Goal: Information Seeking & Learning: Learn about a topic

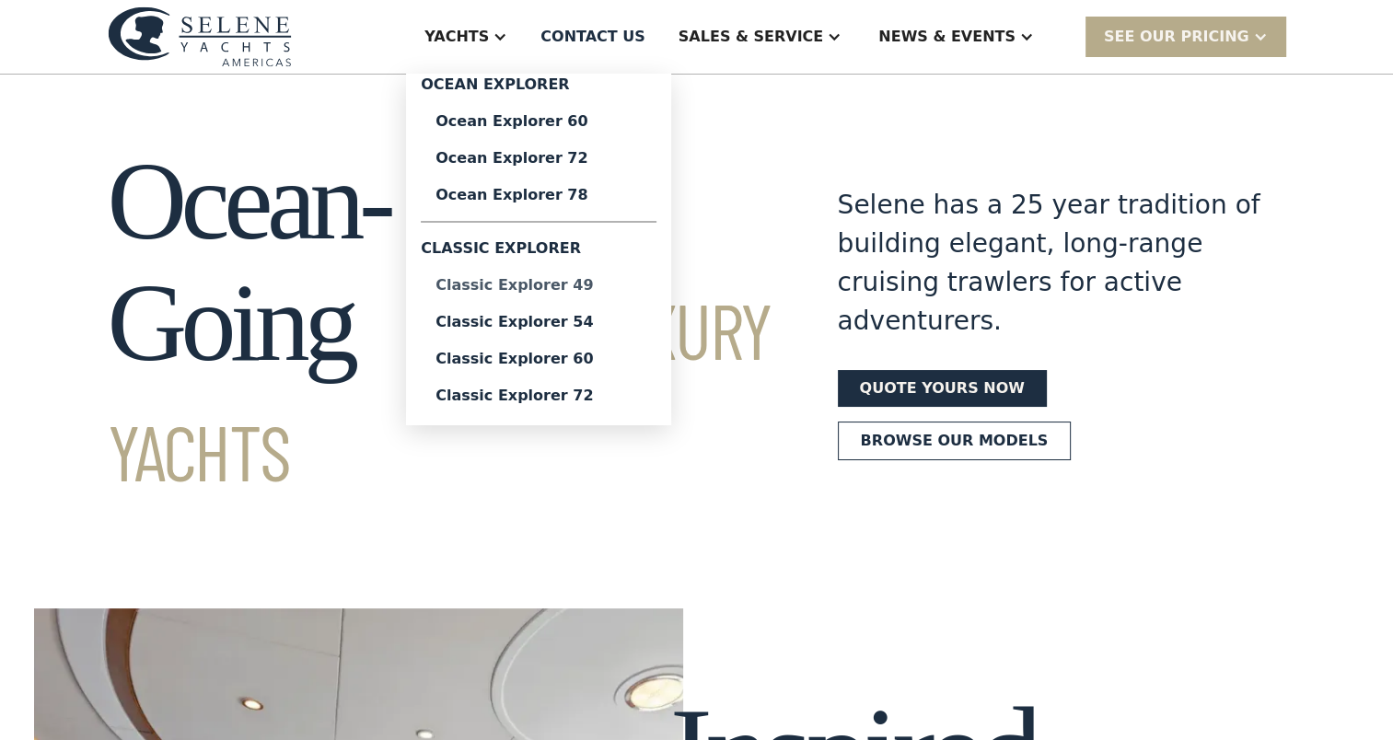
click at [613, 279] on div "Classic Explorer 49" at bounding box center [538, 285] width 206 height 15
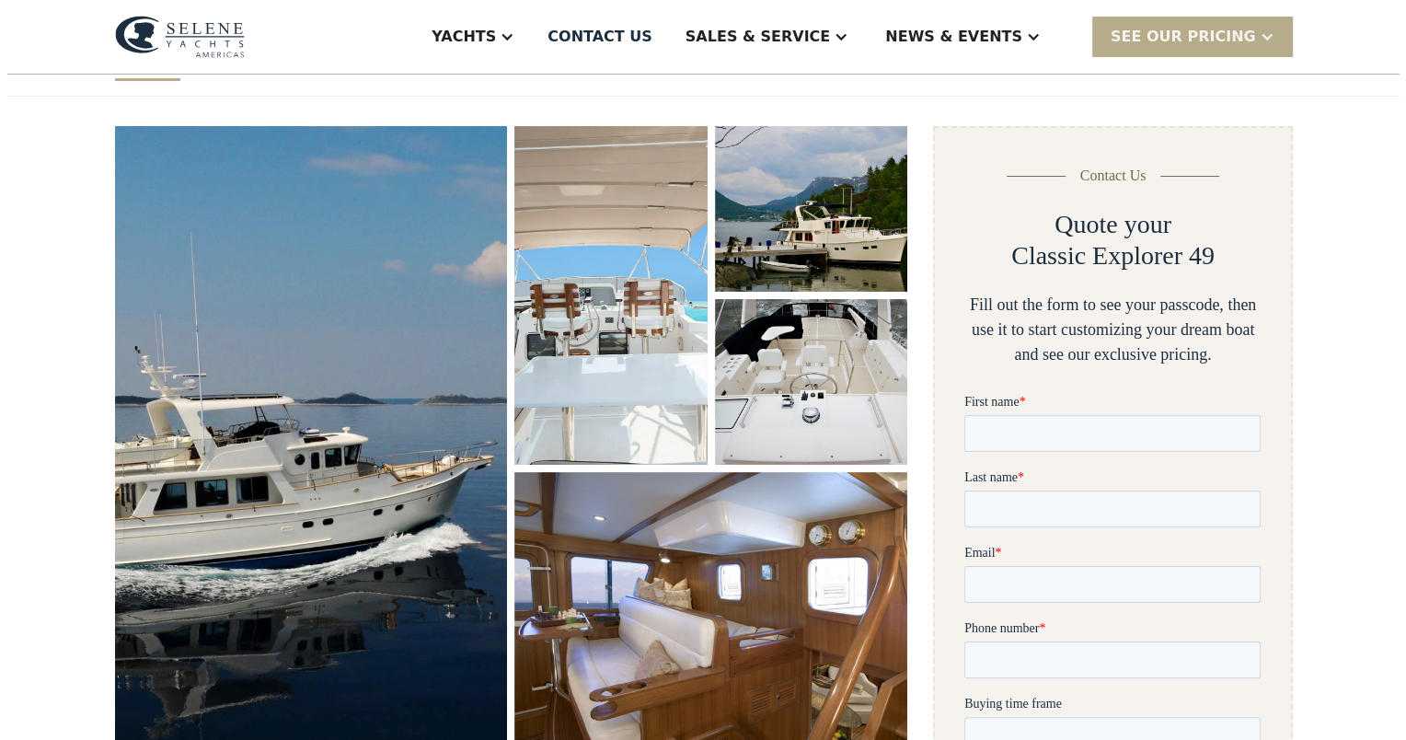
scroll to position [250, 0]
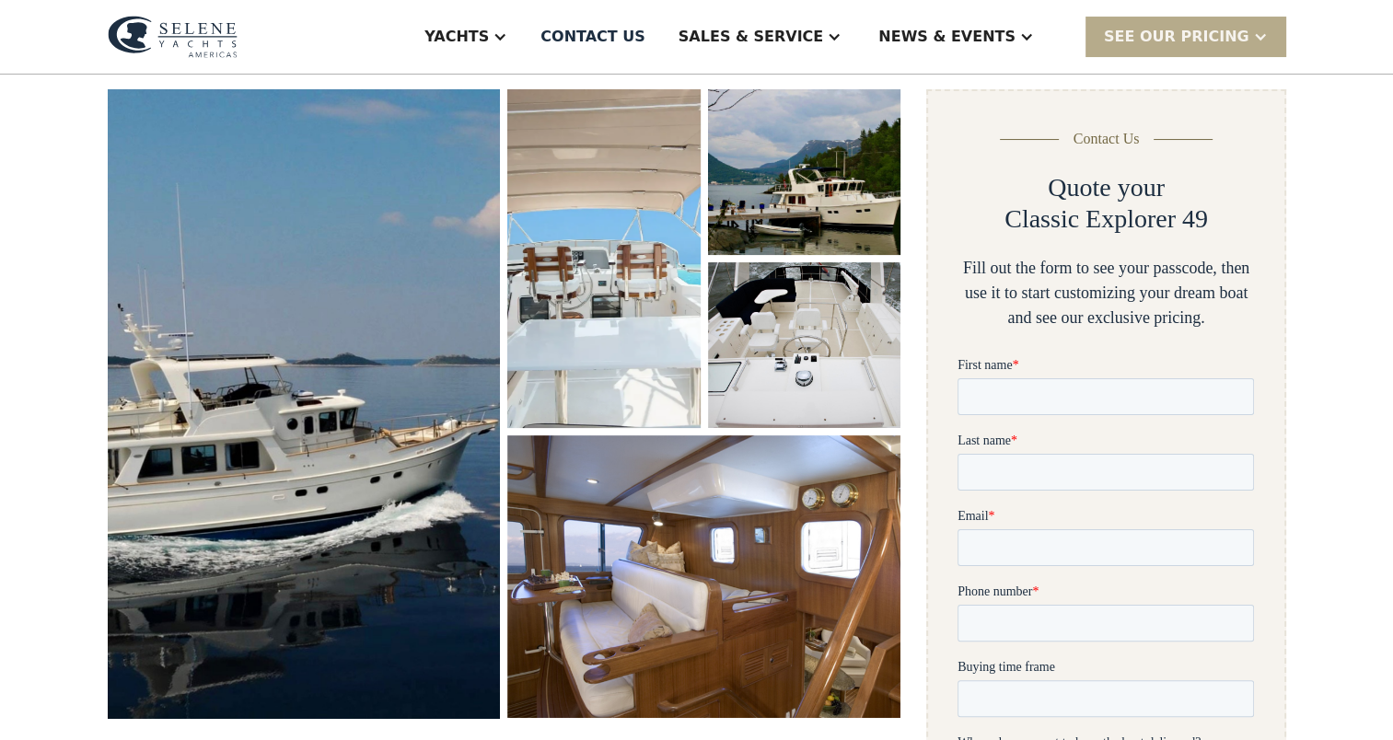
click at [283, 443] on img "open lightbox" at bounding box center [304, 404] width 417 height 666
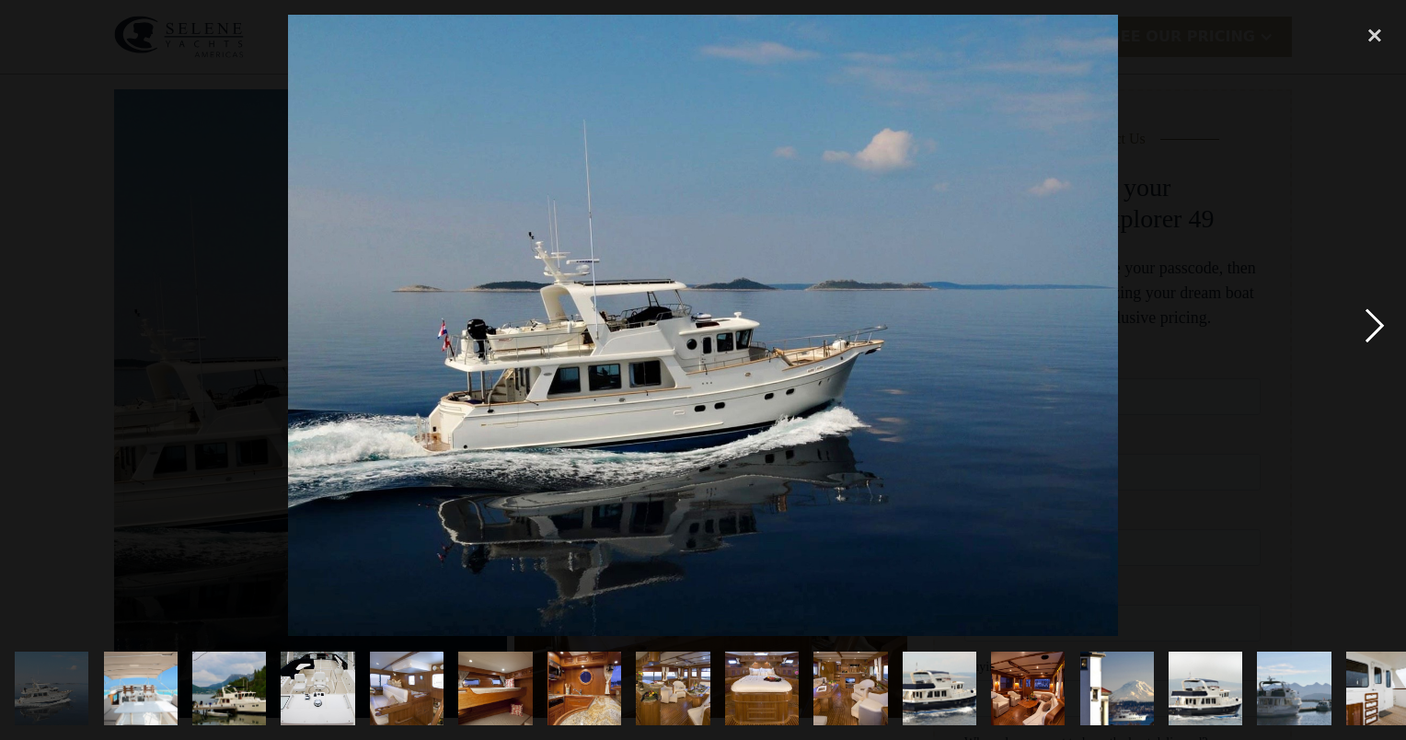
click at [1378, 320] on div "next image" at bounding box center [1375, 325] width 63 height 621
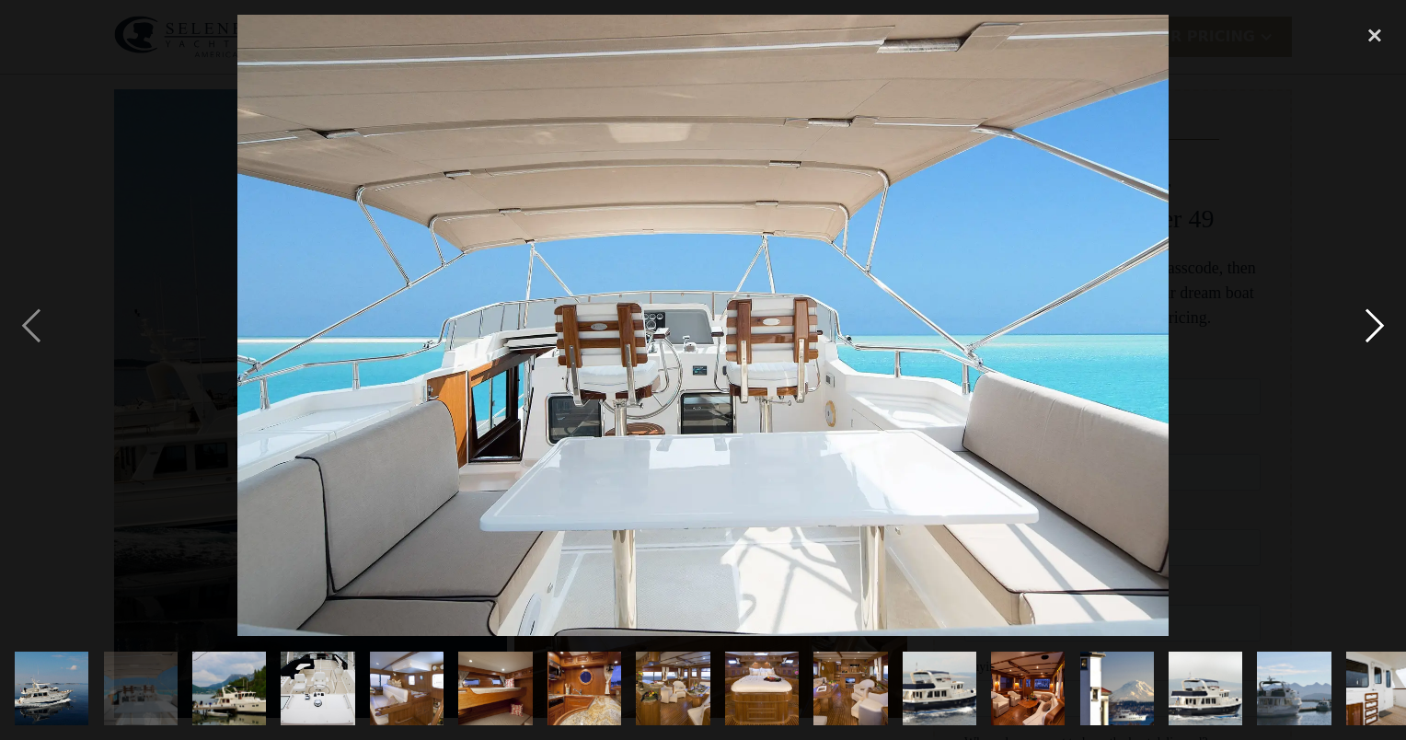
click at [1378, 320] on div "next image" at bounding box center [1375, 325] width 63 height 621
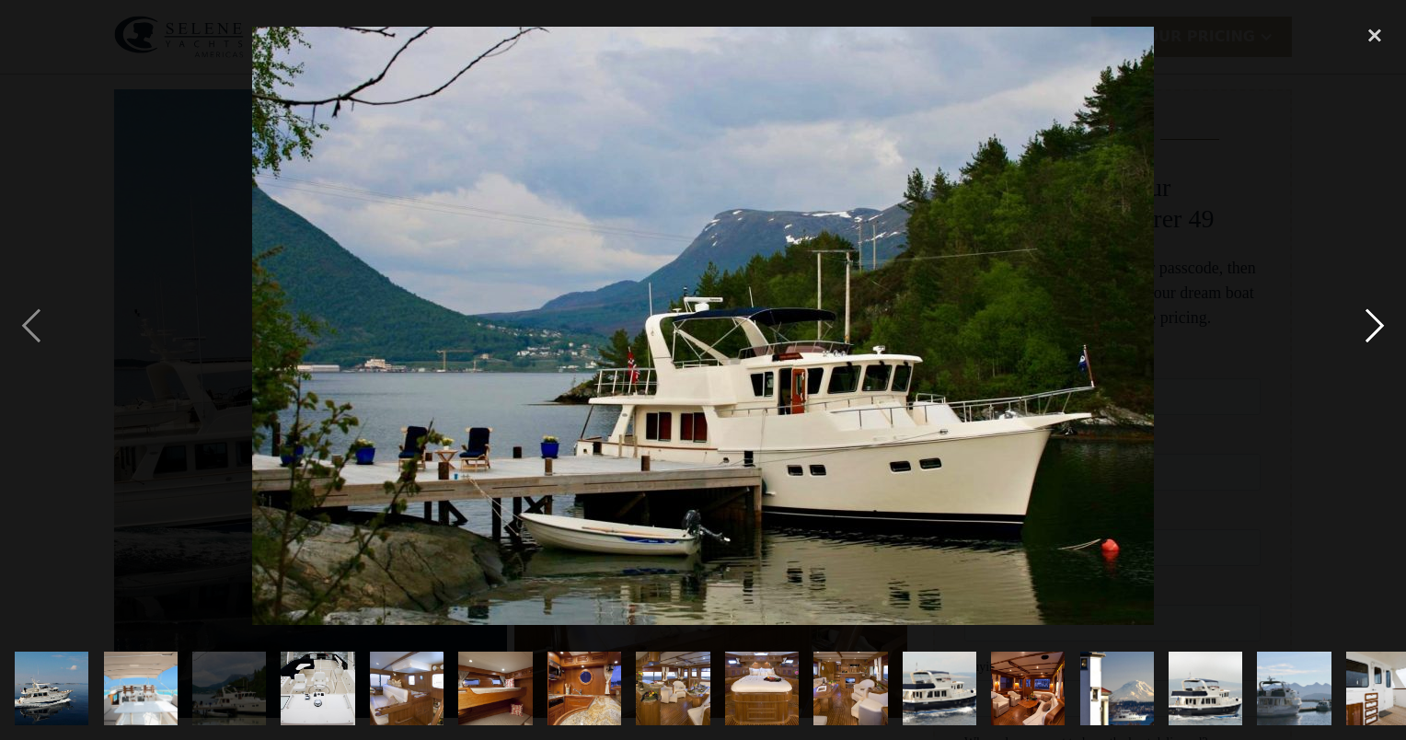
click at [1378, 320] on div "next image" at bounding box center [1375, 325] width 63 height 621
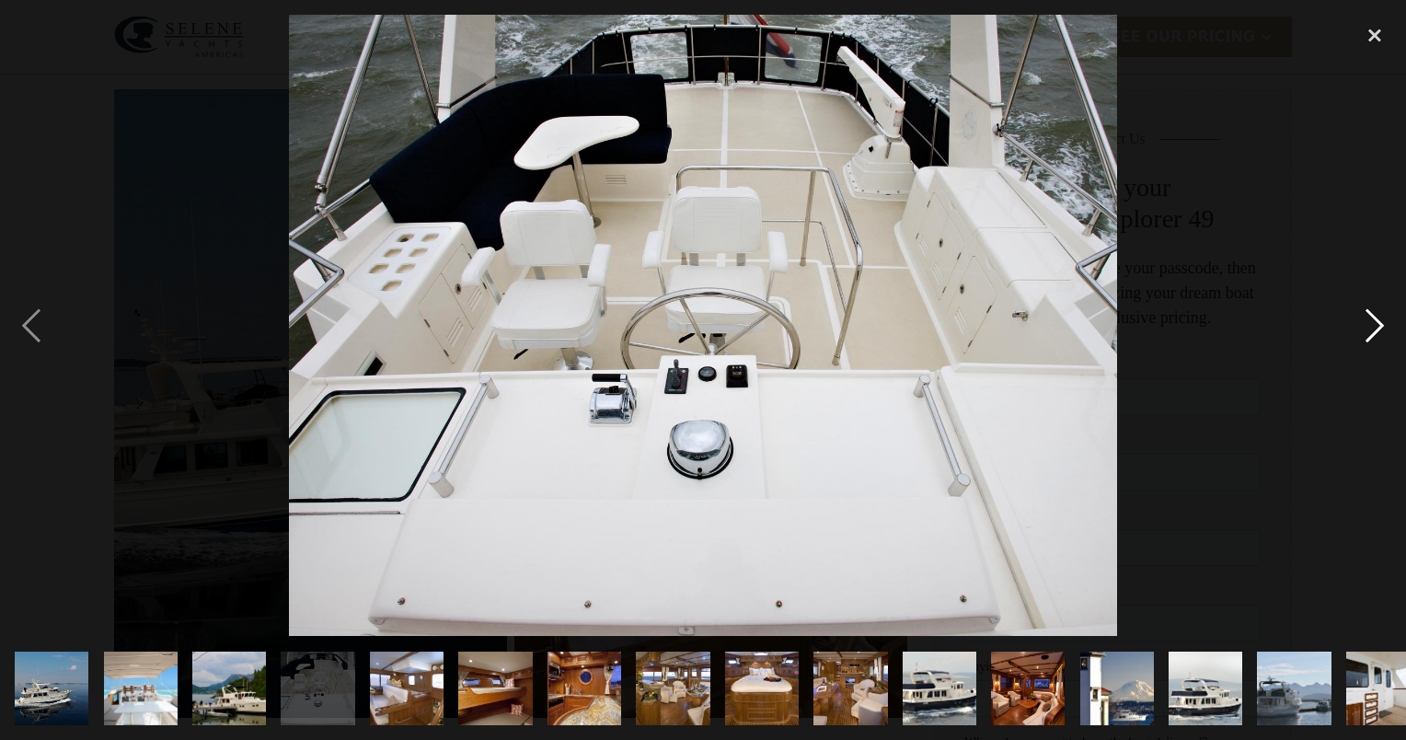
click at [1378, 320] on div "next image" at bounding box center [1375, 325] width 63 height 621
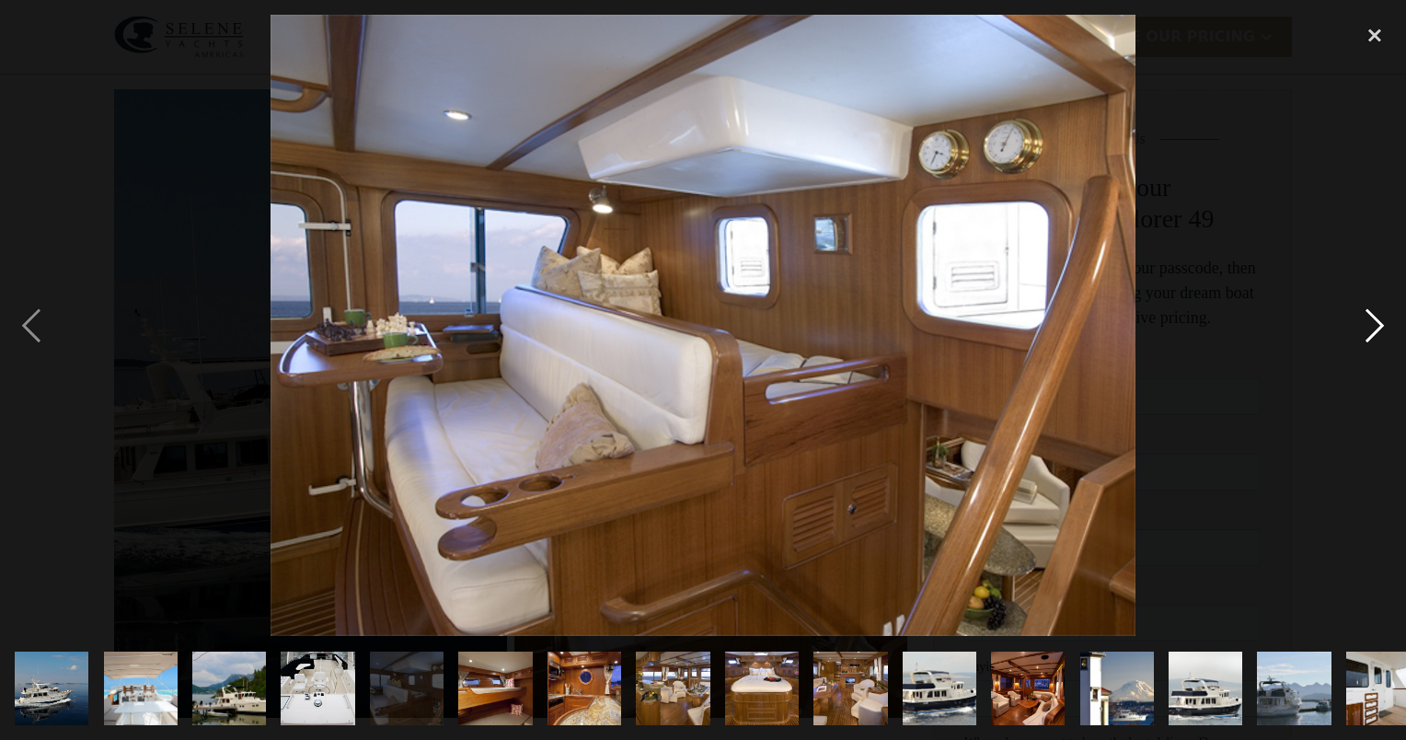
click at [1378, 320] on div "next image" at bounding box center [1375, 325] width 63 height 621
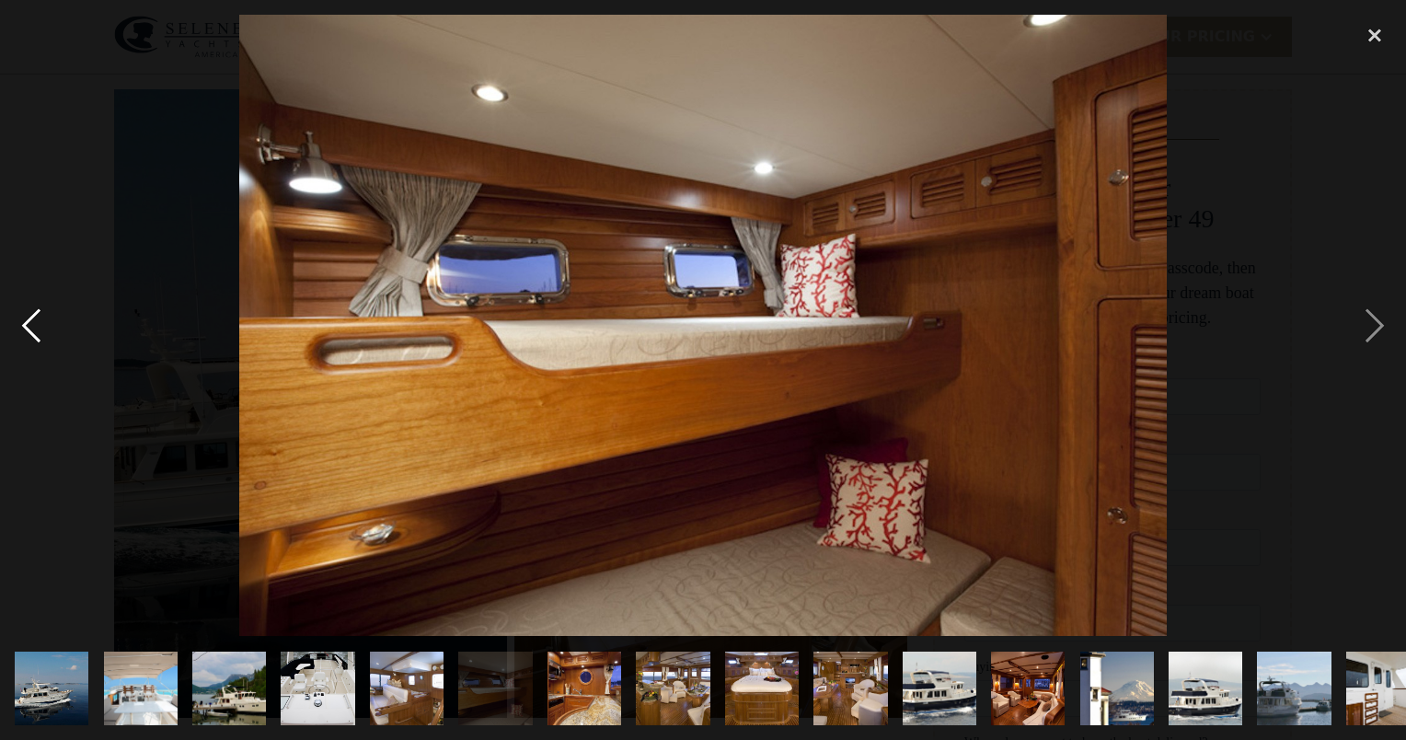
click at [29, 321] on div "previous image" at bounding box center [31, 325] width 63 height 621
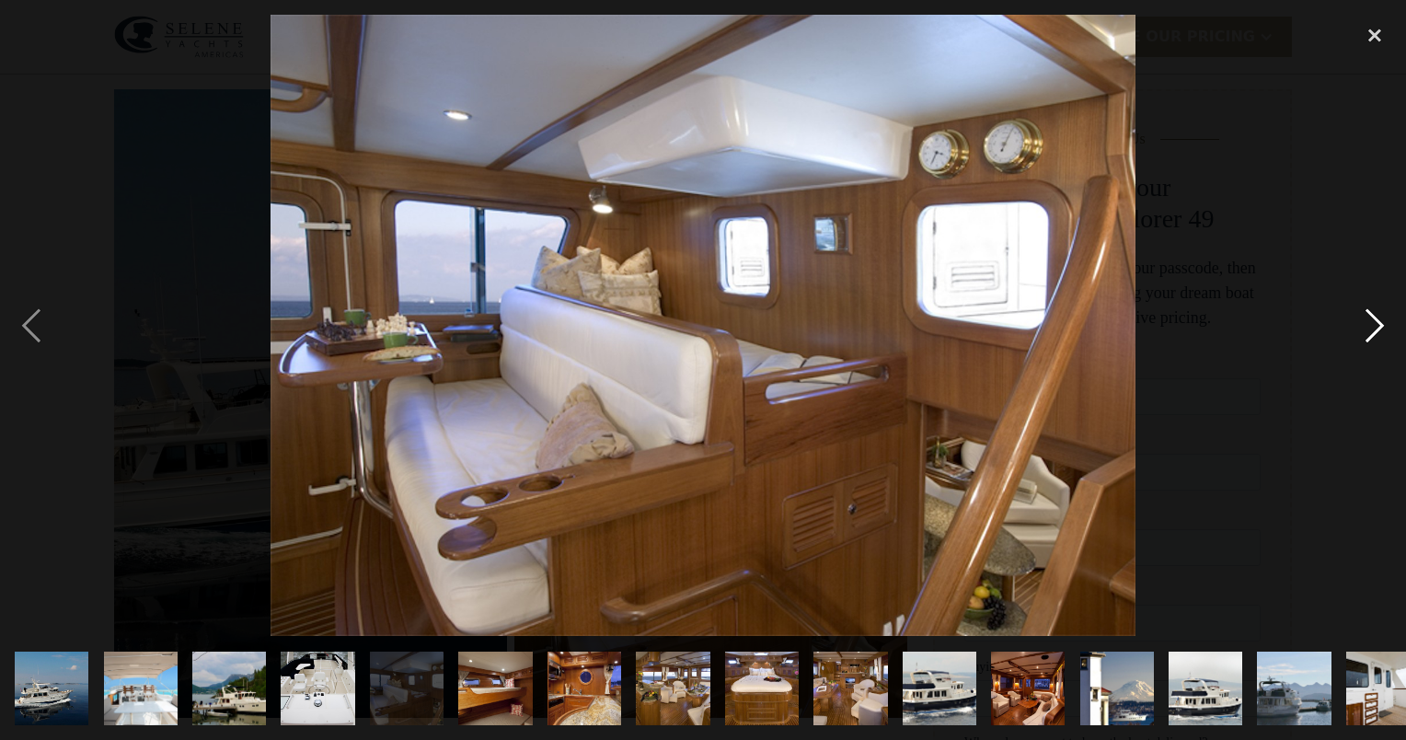
click at [1375, 328] on div "next image" at bounding box center [1375, 325] width 63 height 621
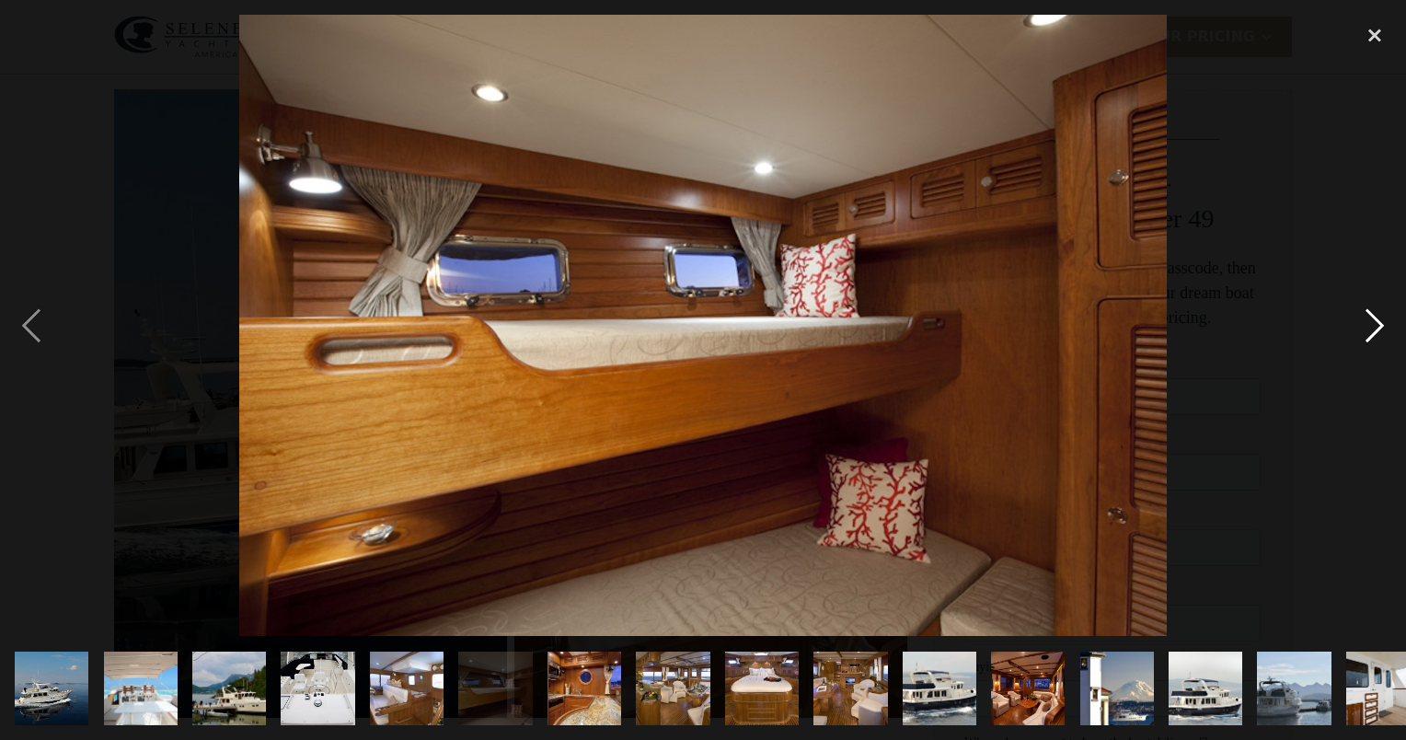
click at [1375, 328] on div "next image" at bounding box center [1375, 325] width 63 height 621
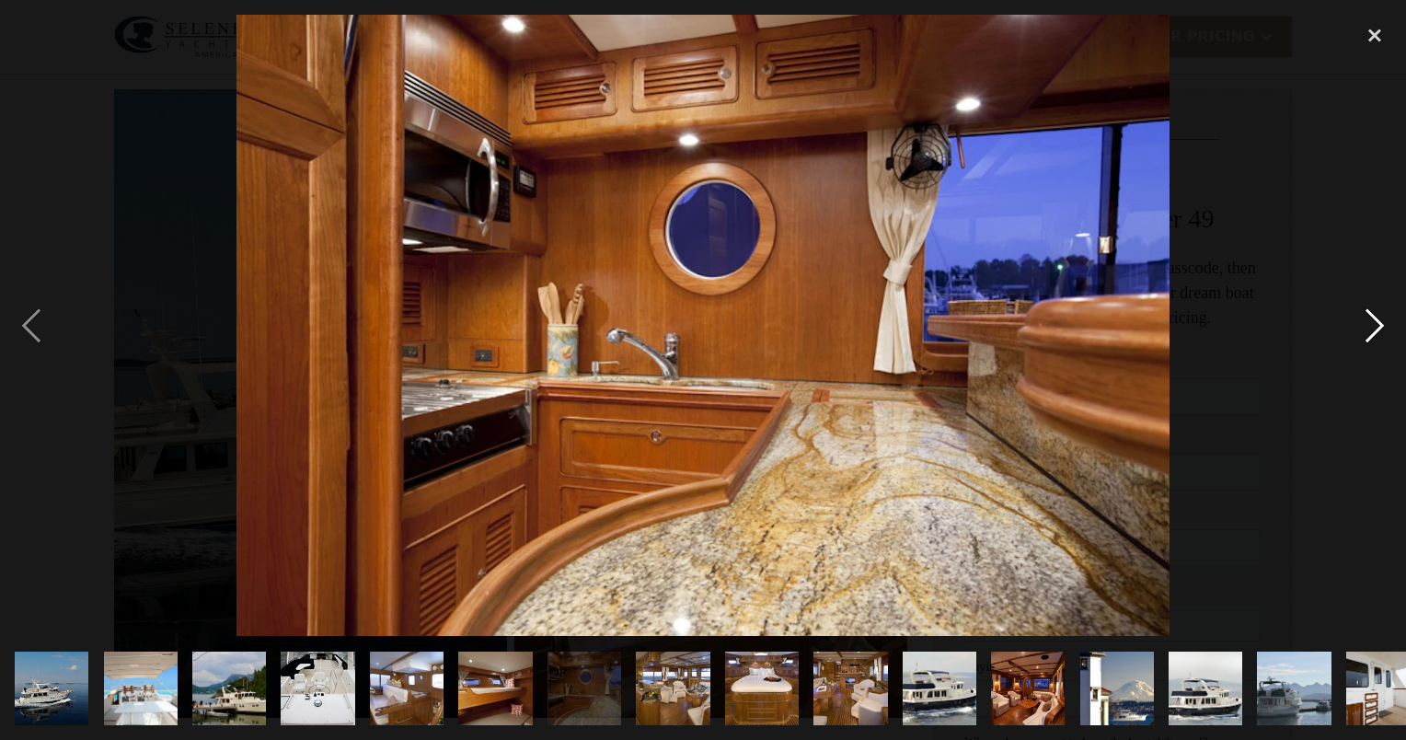
click at [1375, 328] on div "next image" at bounding box center [1375, 325] width 63 height 621
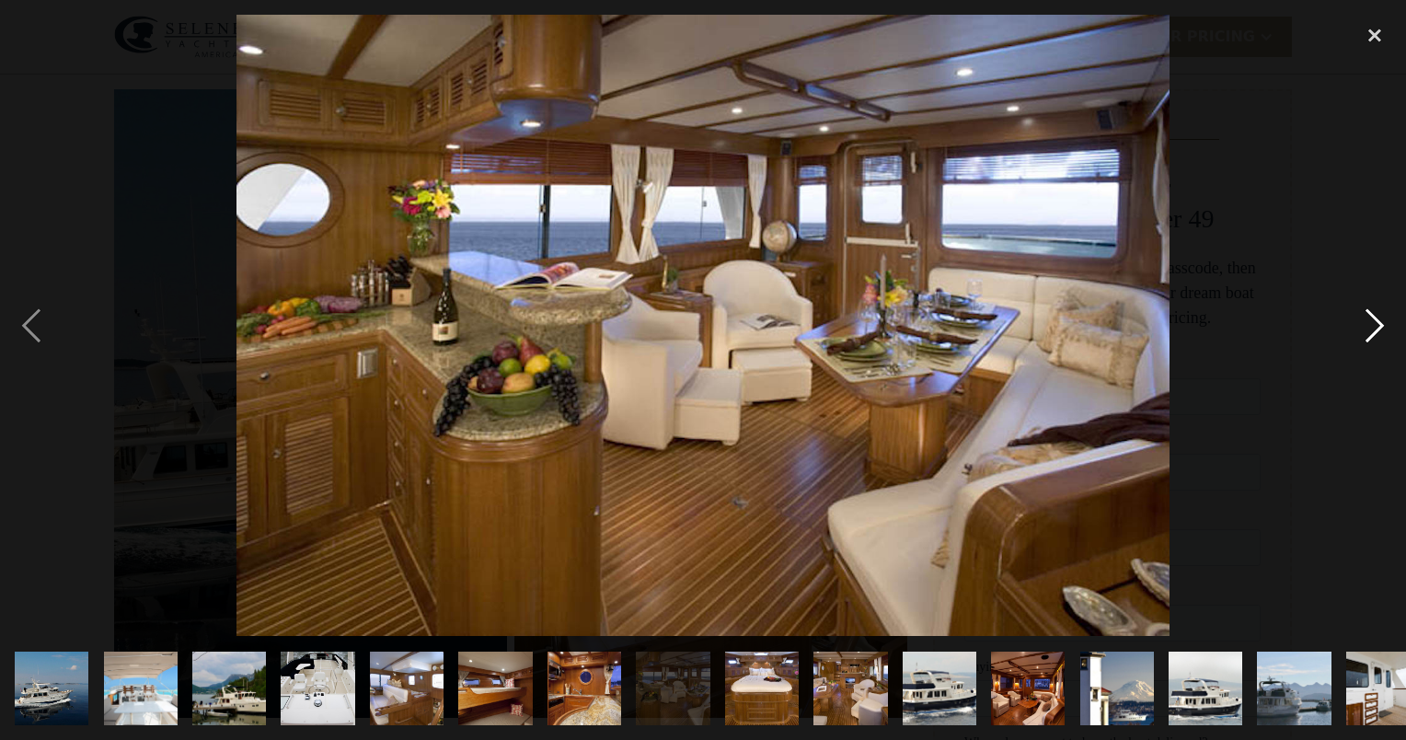
click at [1375, 328] on div "next image" at bounding box center [1375, 325] width 63 height 621
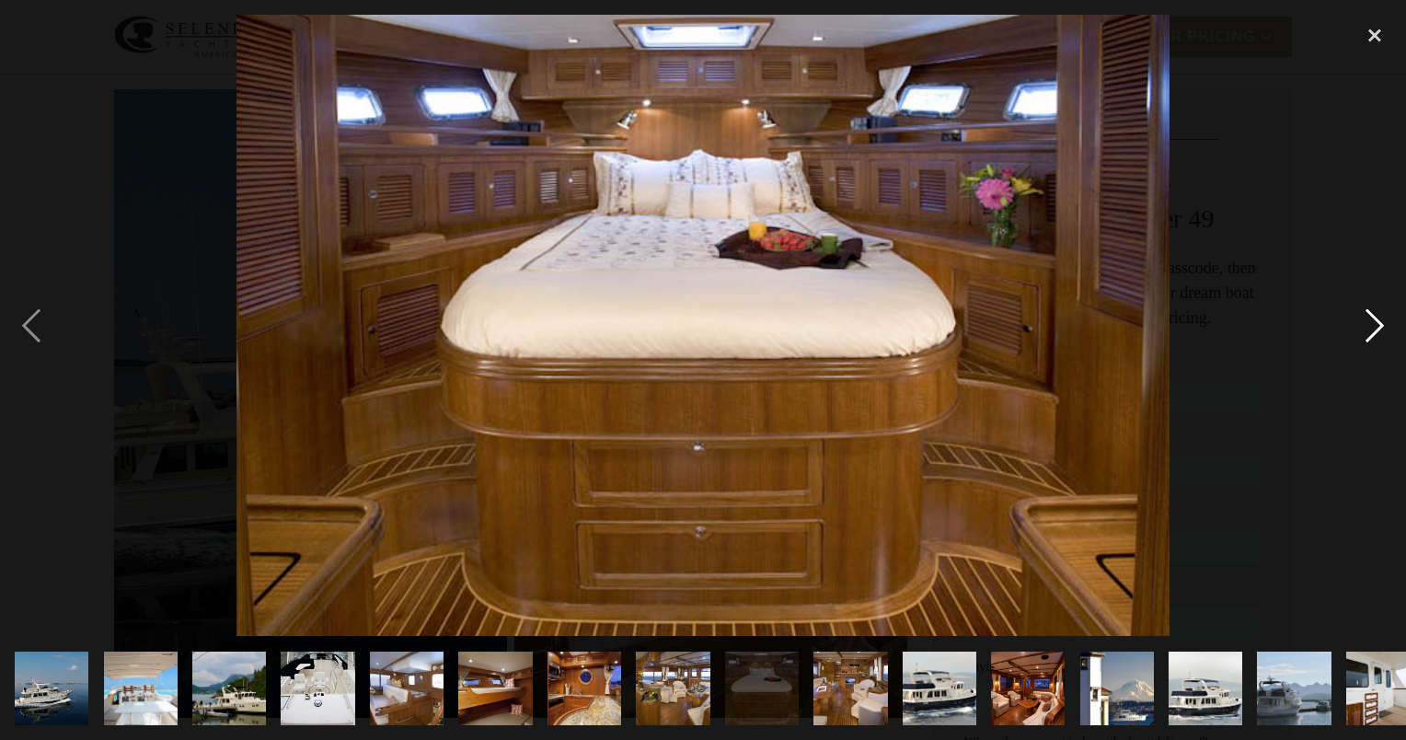
click at [1375, 328] on div "next image" at bounding box center [1375, 325] width 63 height 621
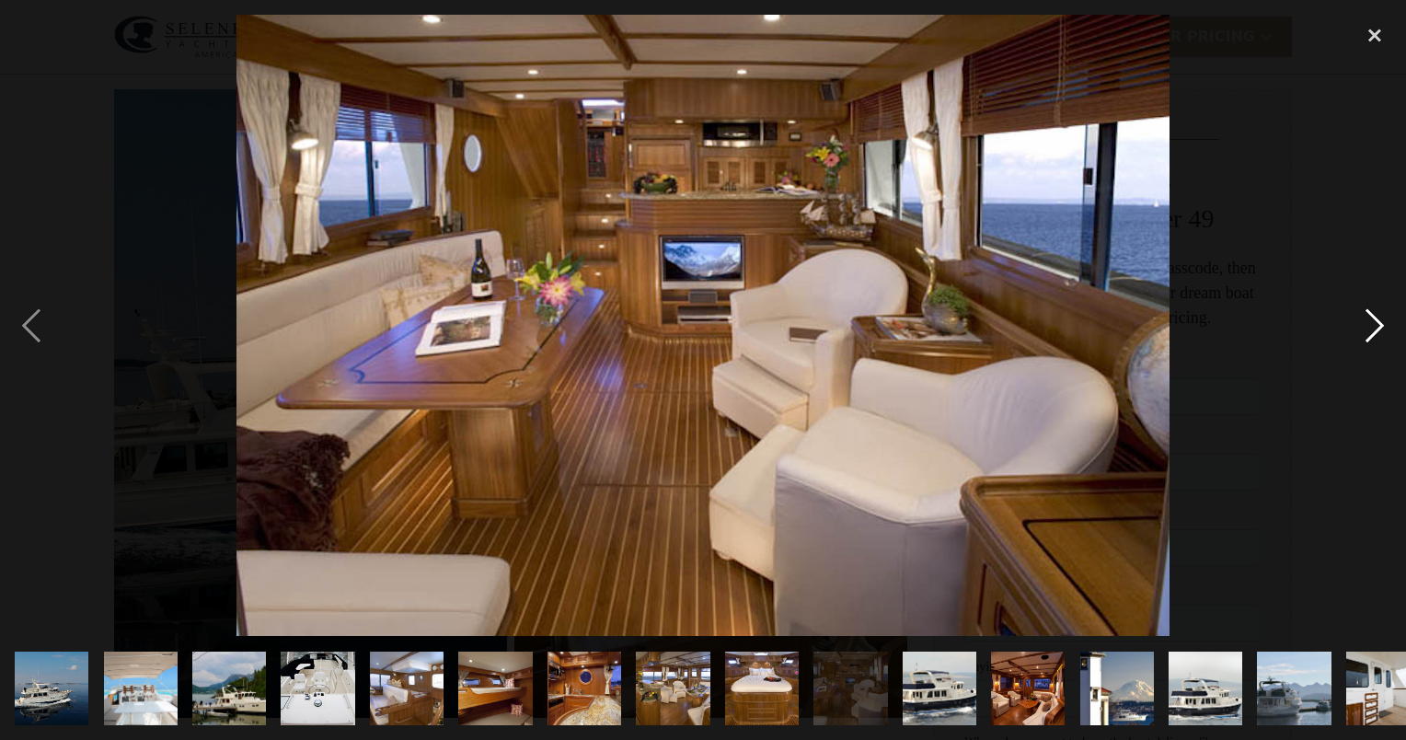
click at [1375, 328] on div "next image" at bounding box center [1375, 325] width 63 height 621
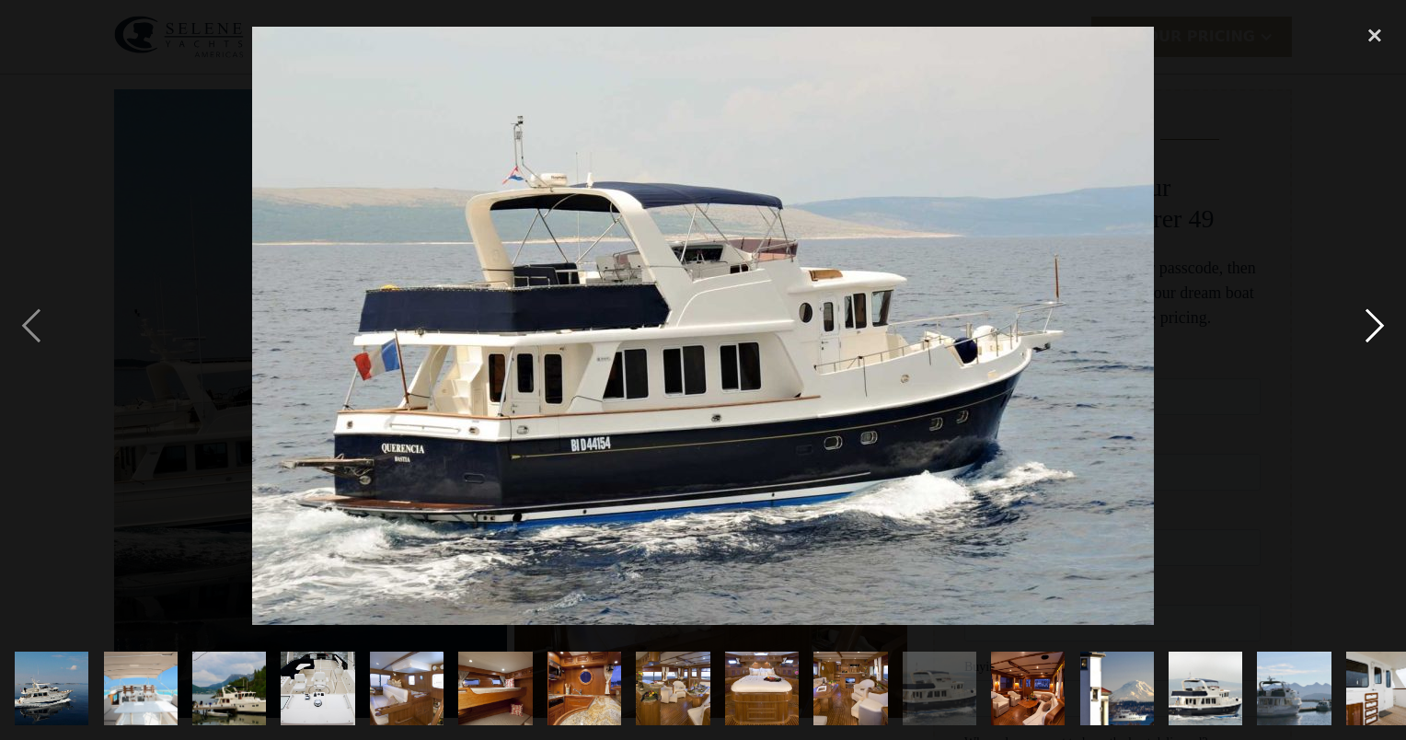
click at [1375, 328] on div "next image" at bounding box center [1375, 325] width 63 height 621
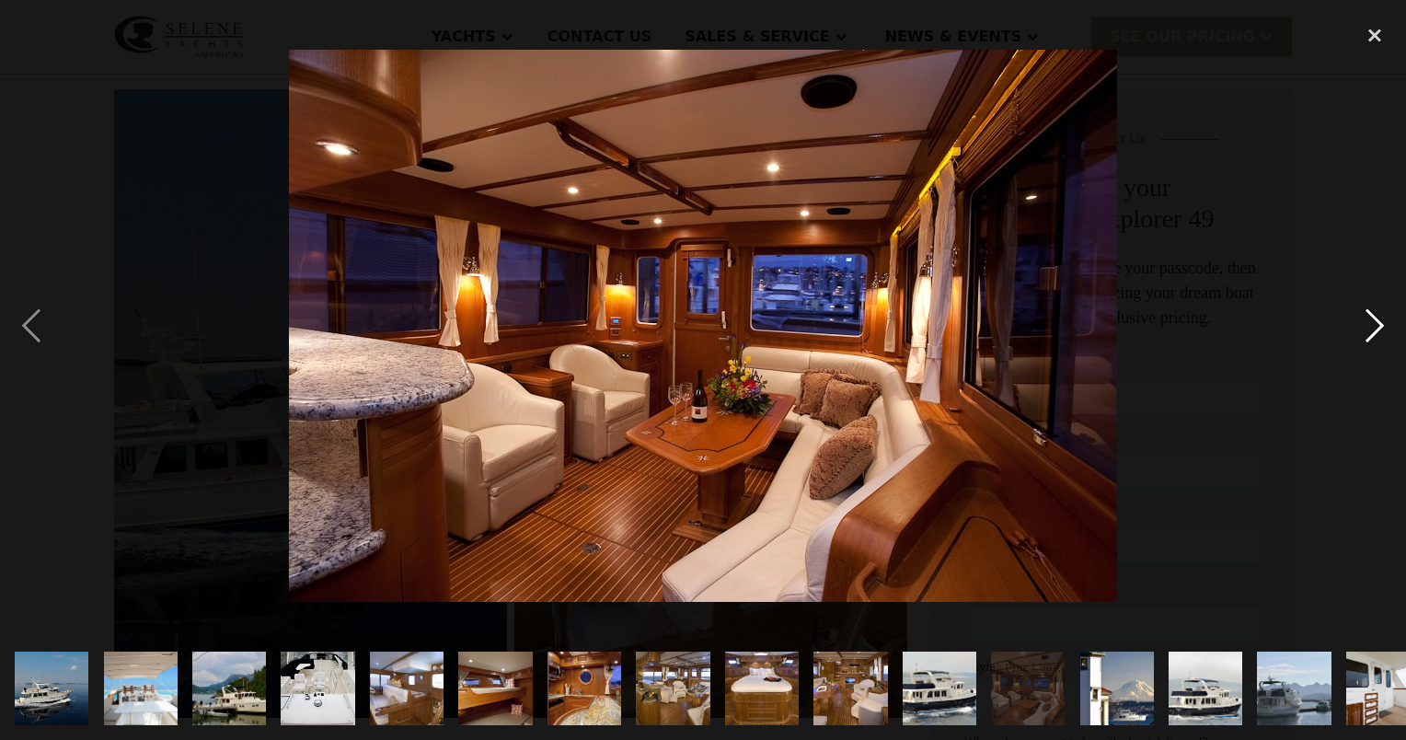
click at [1375, 328] on div "next image" at bounding box center [1375, 325] width 63 height 621
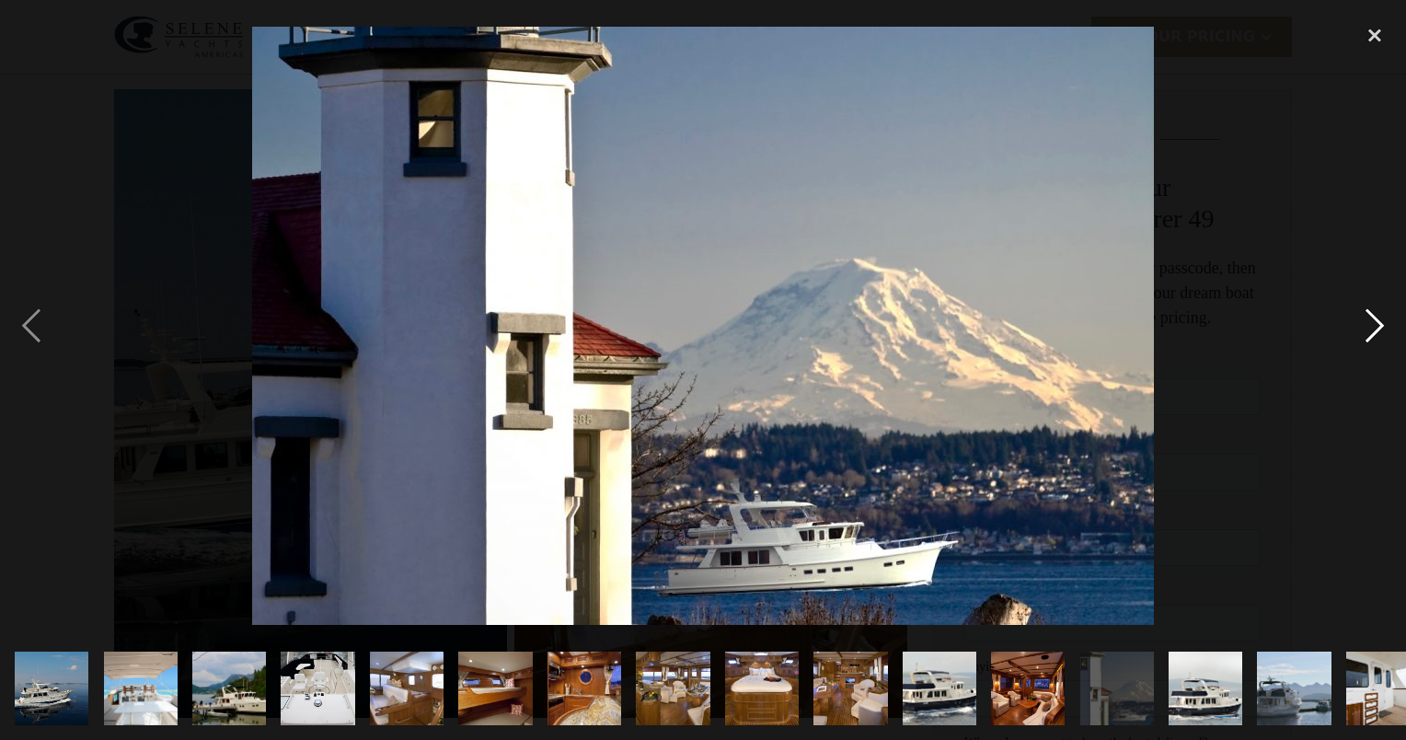
click at [1375, 328] on div "next image" at bounding box center [1375, 325] width 63 height 621
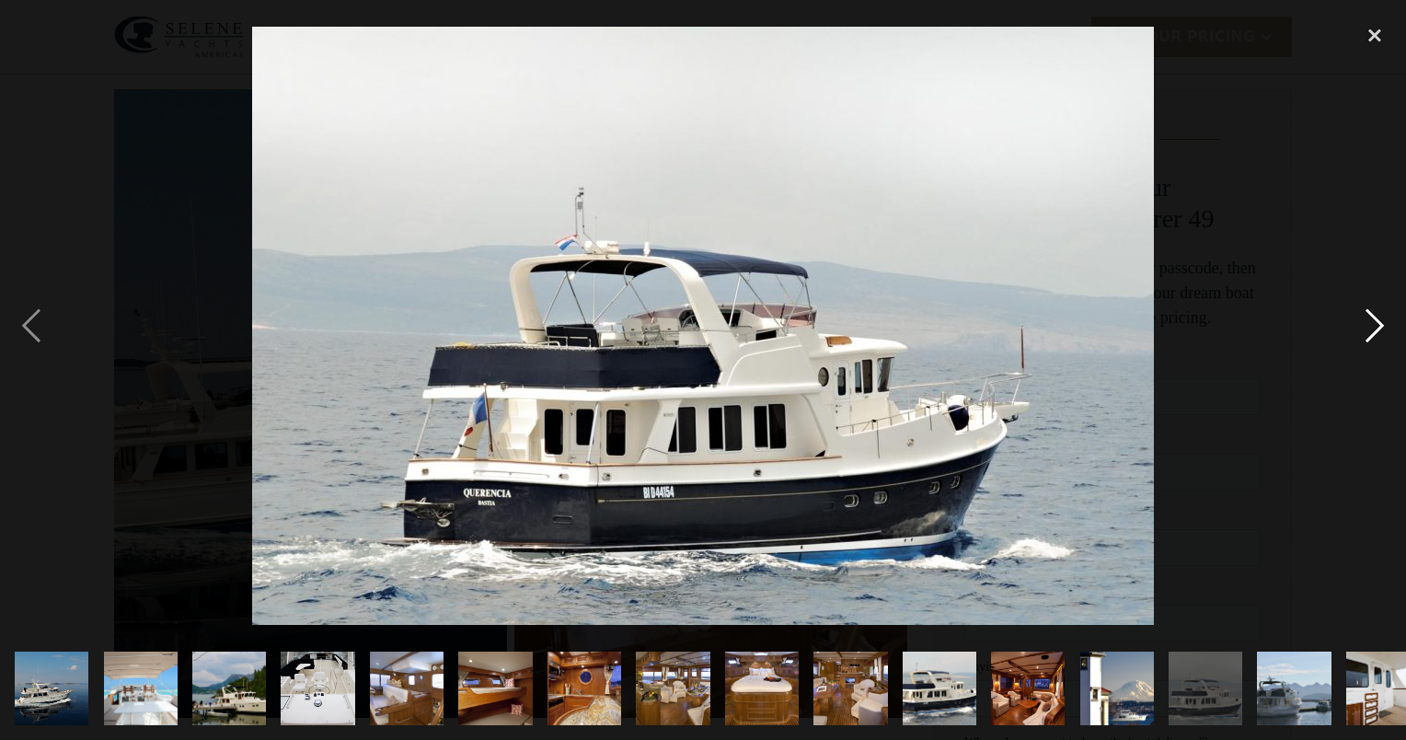
click at [1375, 328] on div "next image" at bounding box center [1375, 325] width 63 height 621
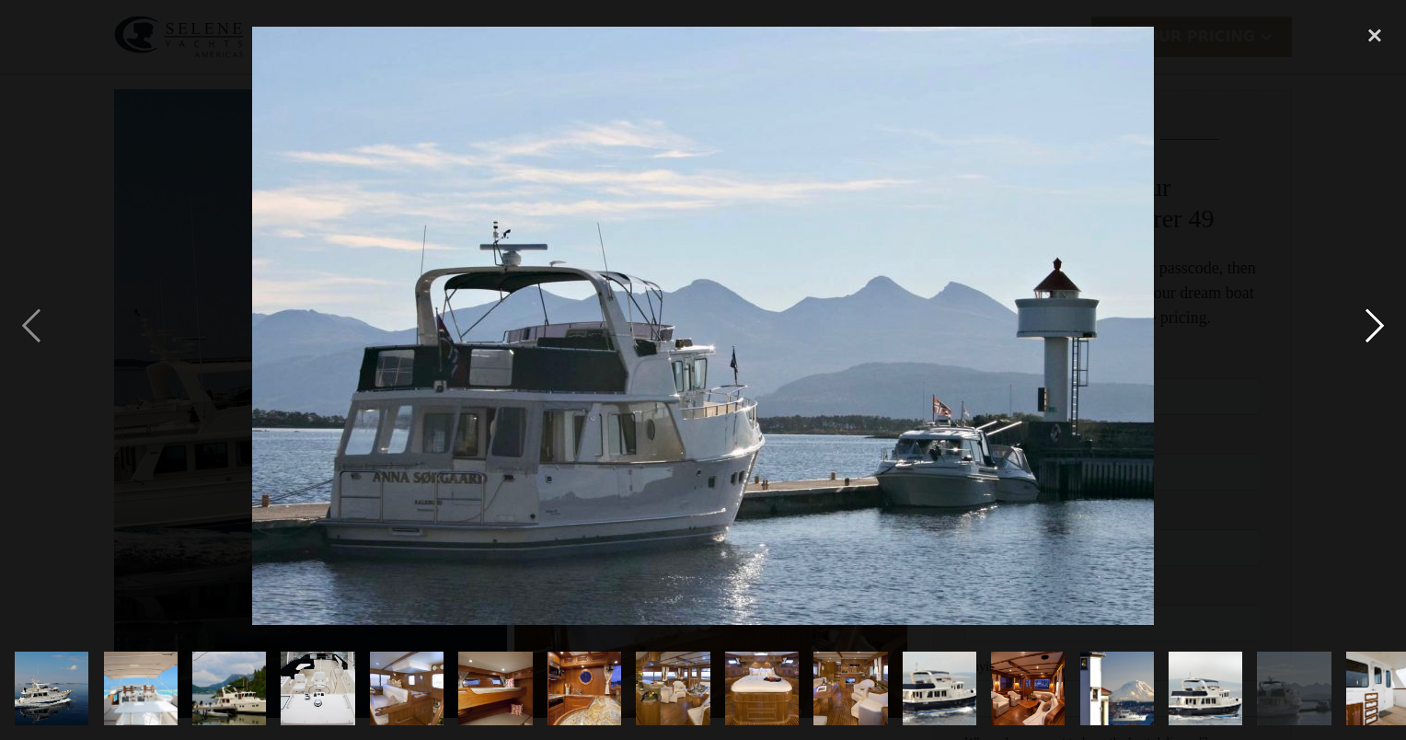
click at [1375, 328] on div "next image" at bounding box center [1375, 325] width 63 height 621
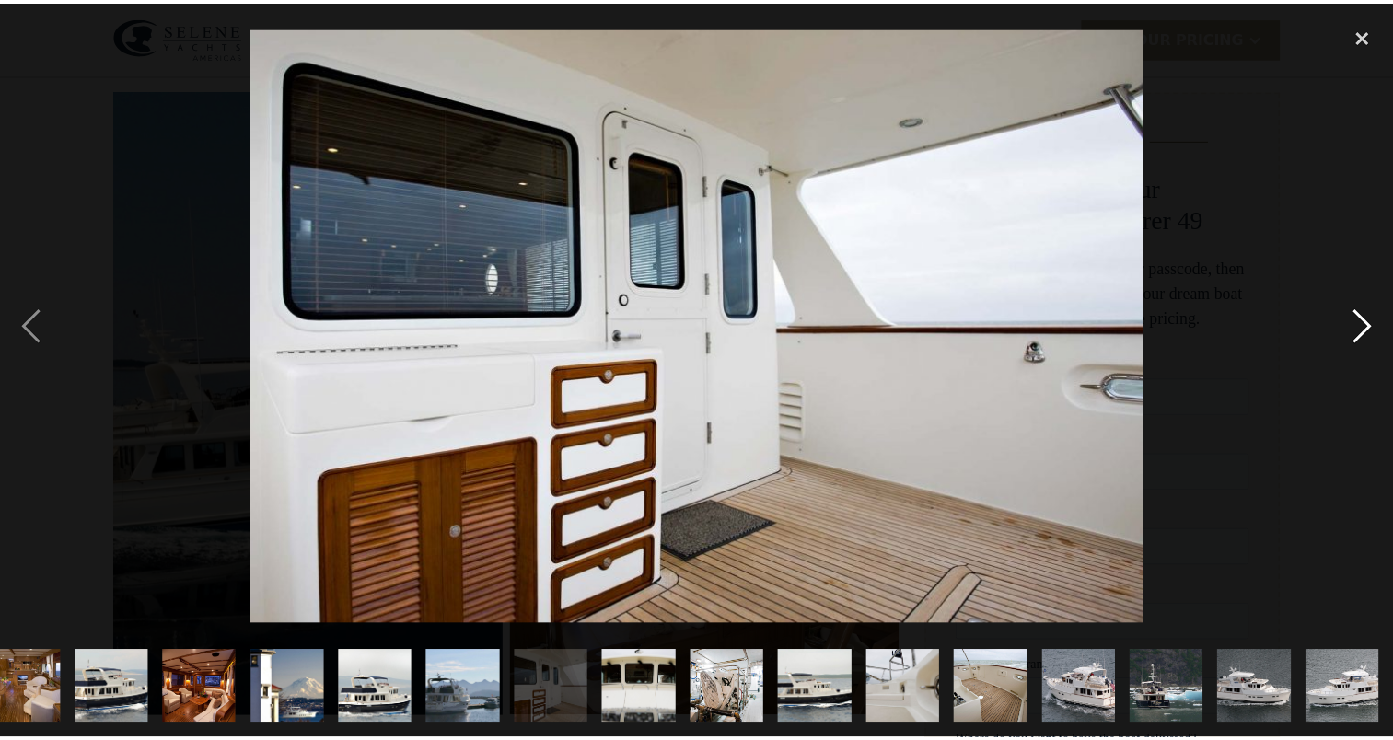
scroll to position [0, 828]
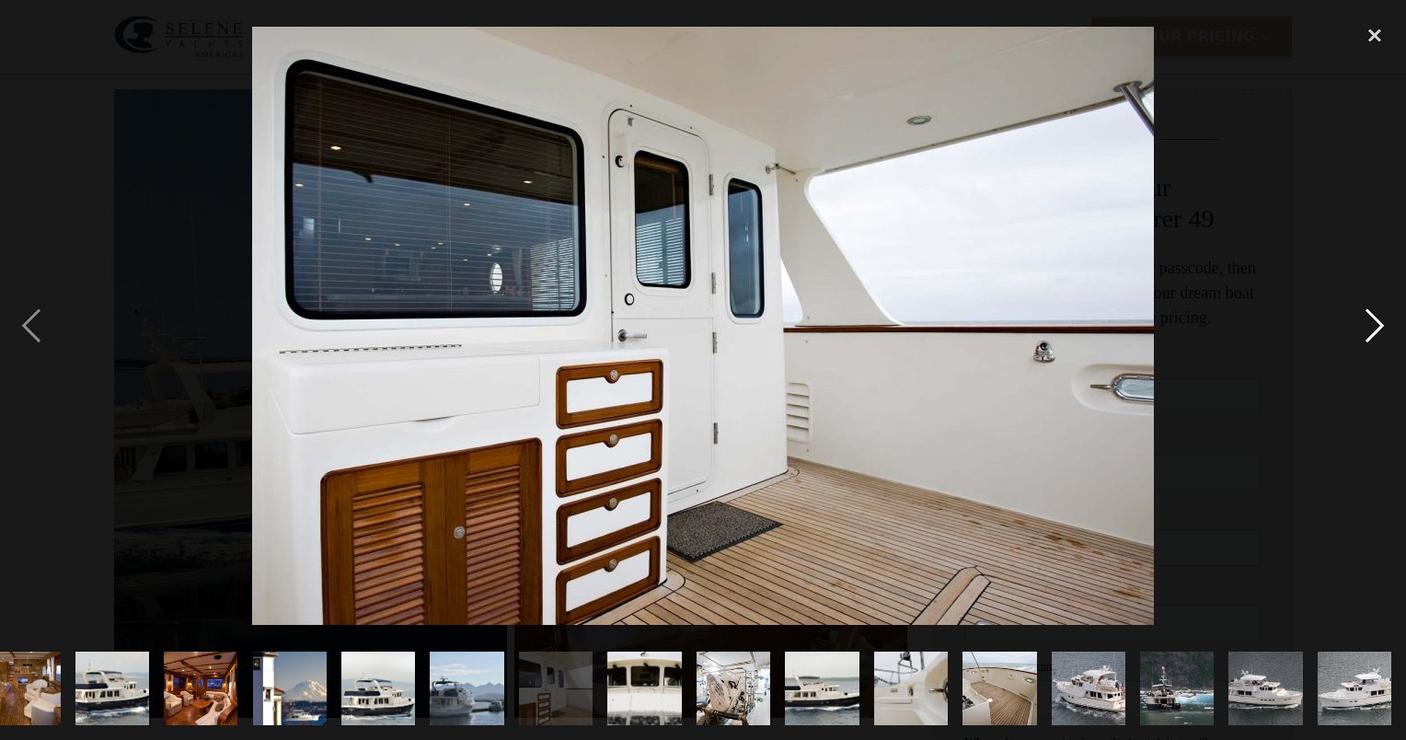
click at [1375, 328] on div "next image" at bounding box center [1375, 325] width 63 height 621
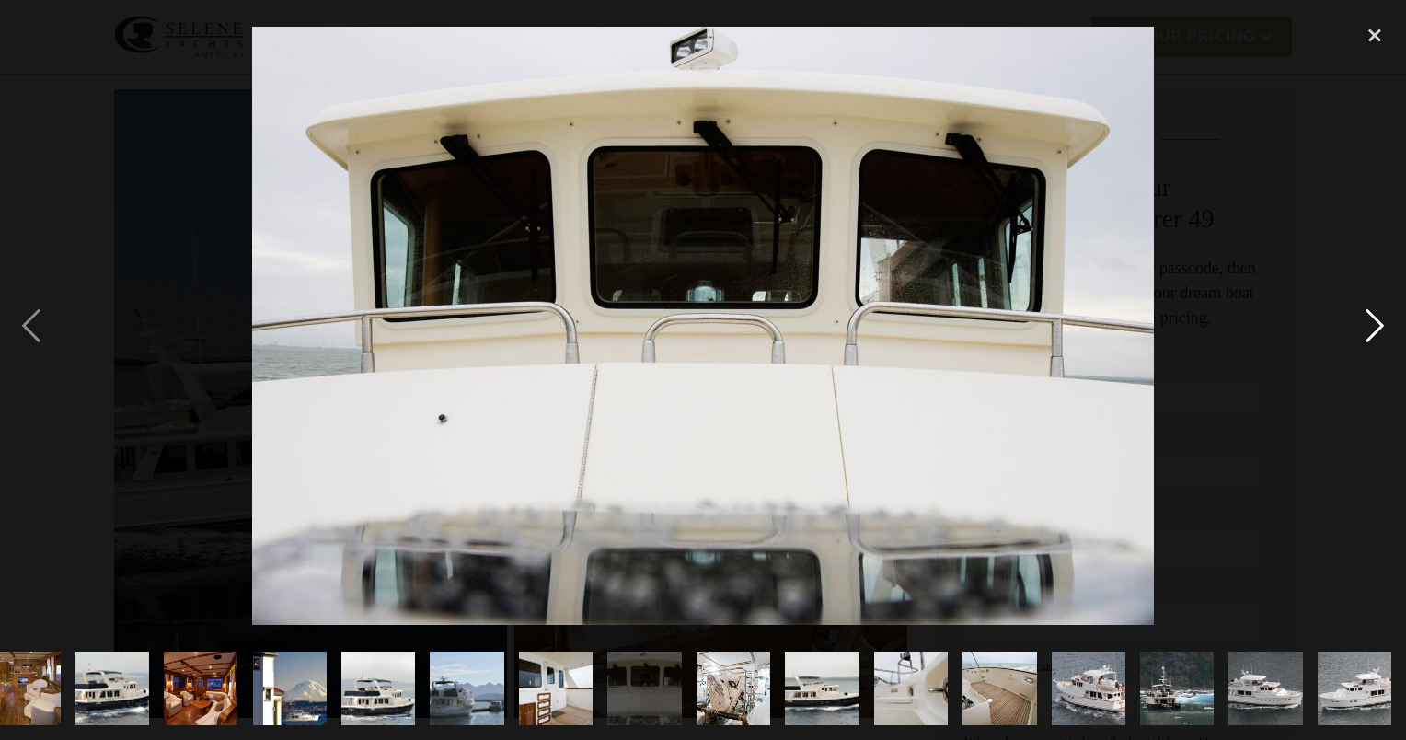
click at [1375, 328] on div "next image" at bounding box center [1375, 325] width 63 height 621
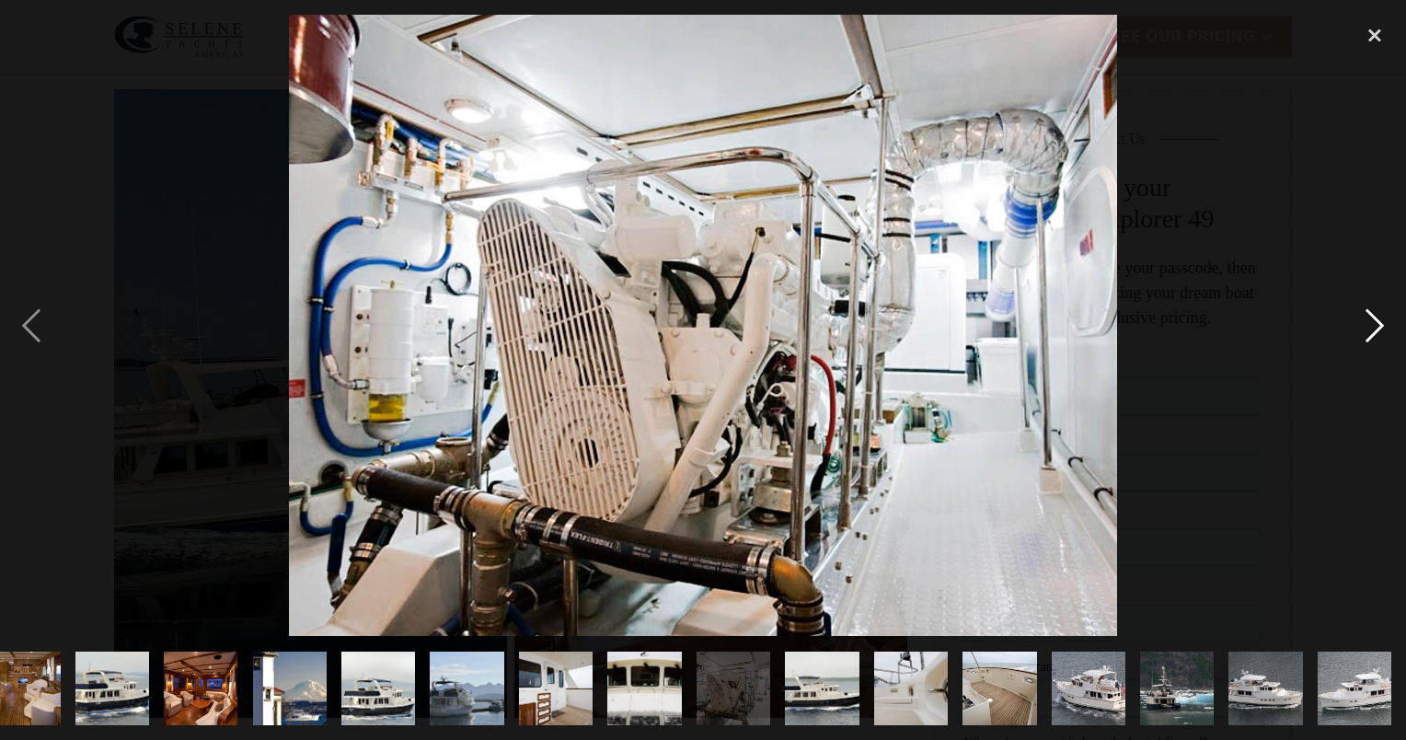
click at [1375, 328] on div "next image" at bounding box center [1375, 325] width 63 height 621
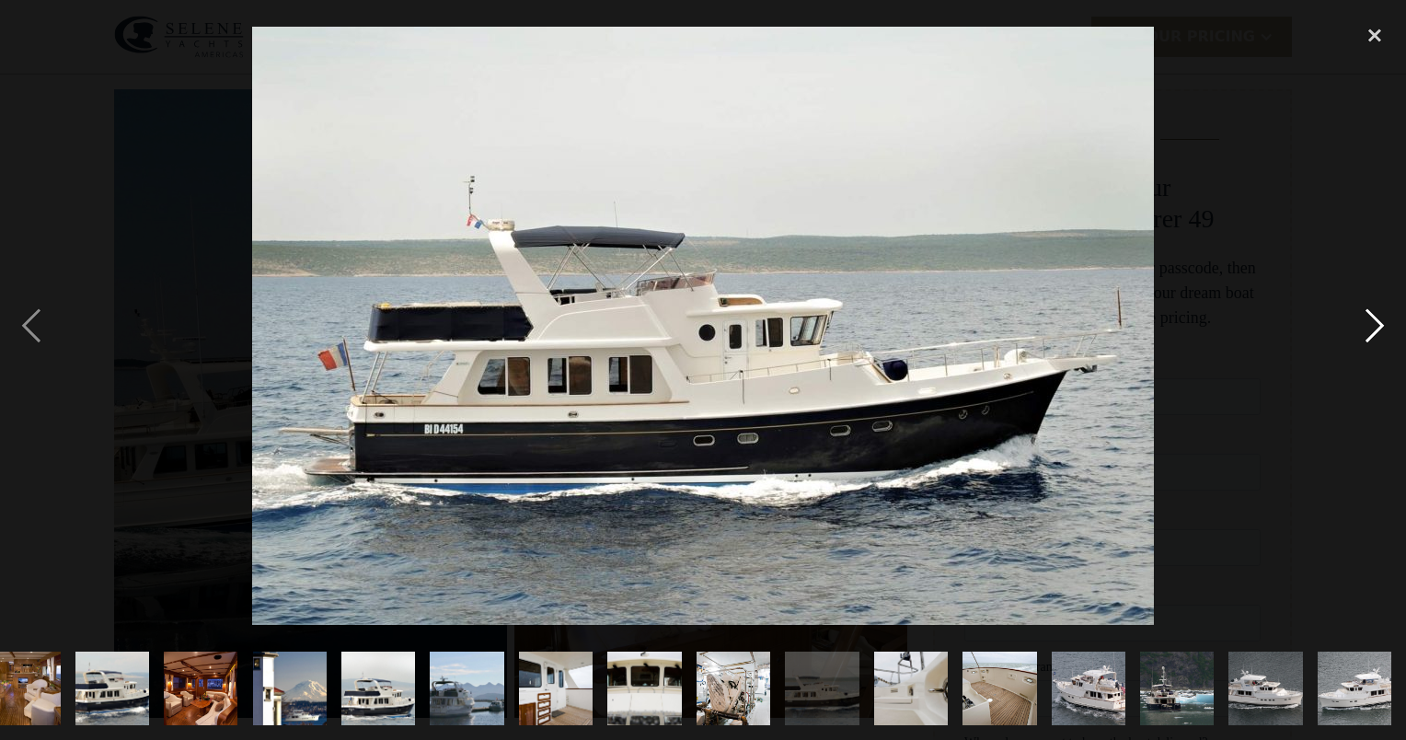
click at [1375, 328] on div "next image" at bounding box center [1375, 325] width 63 height 621
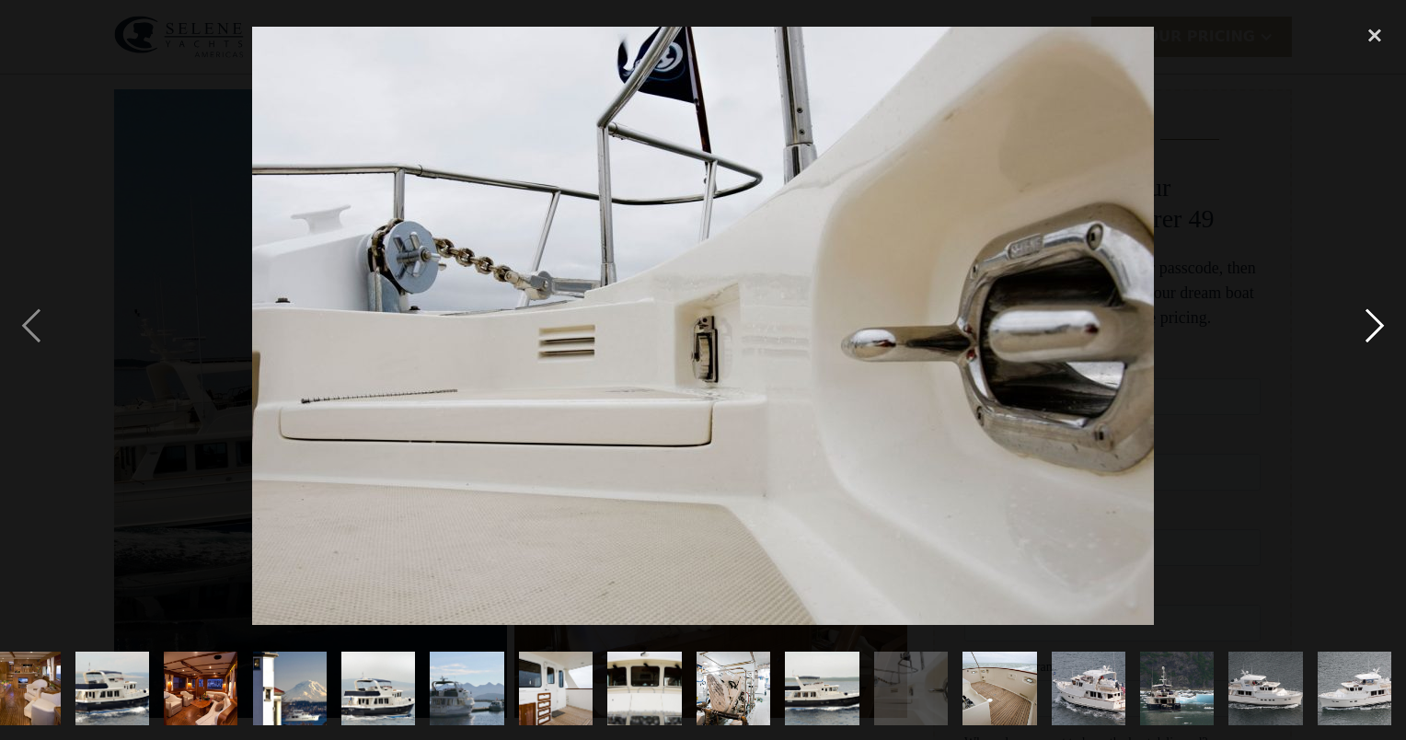
click at [1375, 328] on div "next image" at bounding box center [1375, 325] width 63 height 621
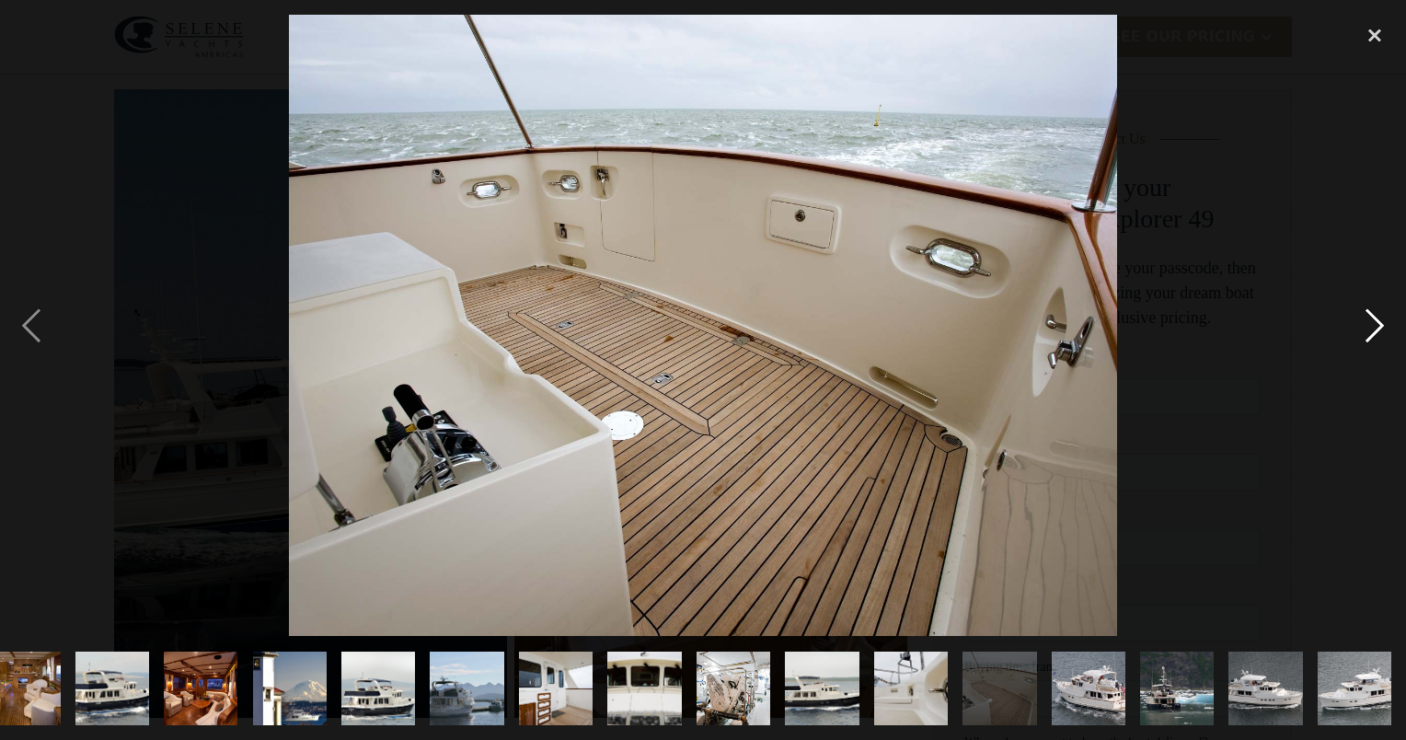
click at [1375, 328] on div "next image" at bounding box center [1375, 325] width 63 height 621
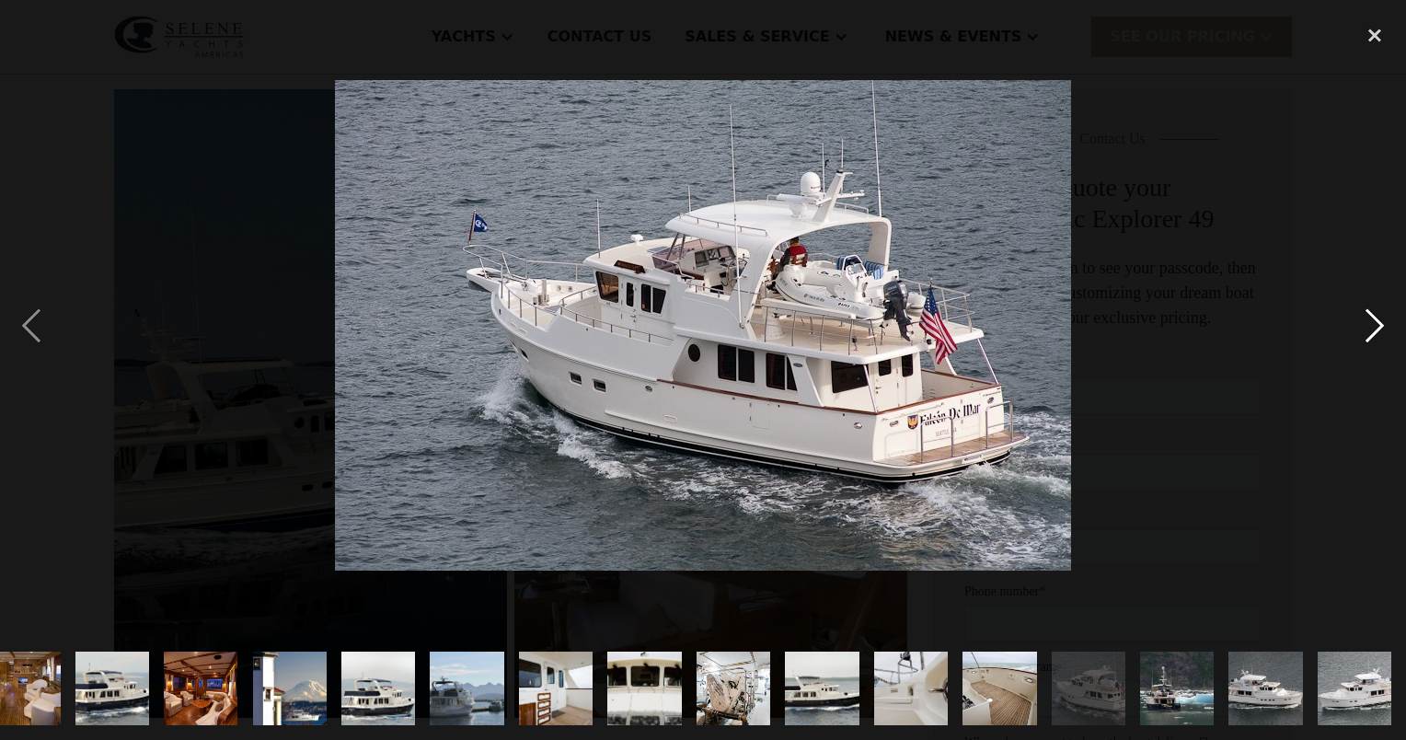
click at [1375, 328] on div "next image" at bounding box center [1375, 325] width 63 height 621
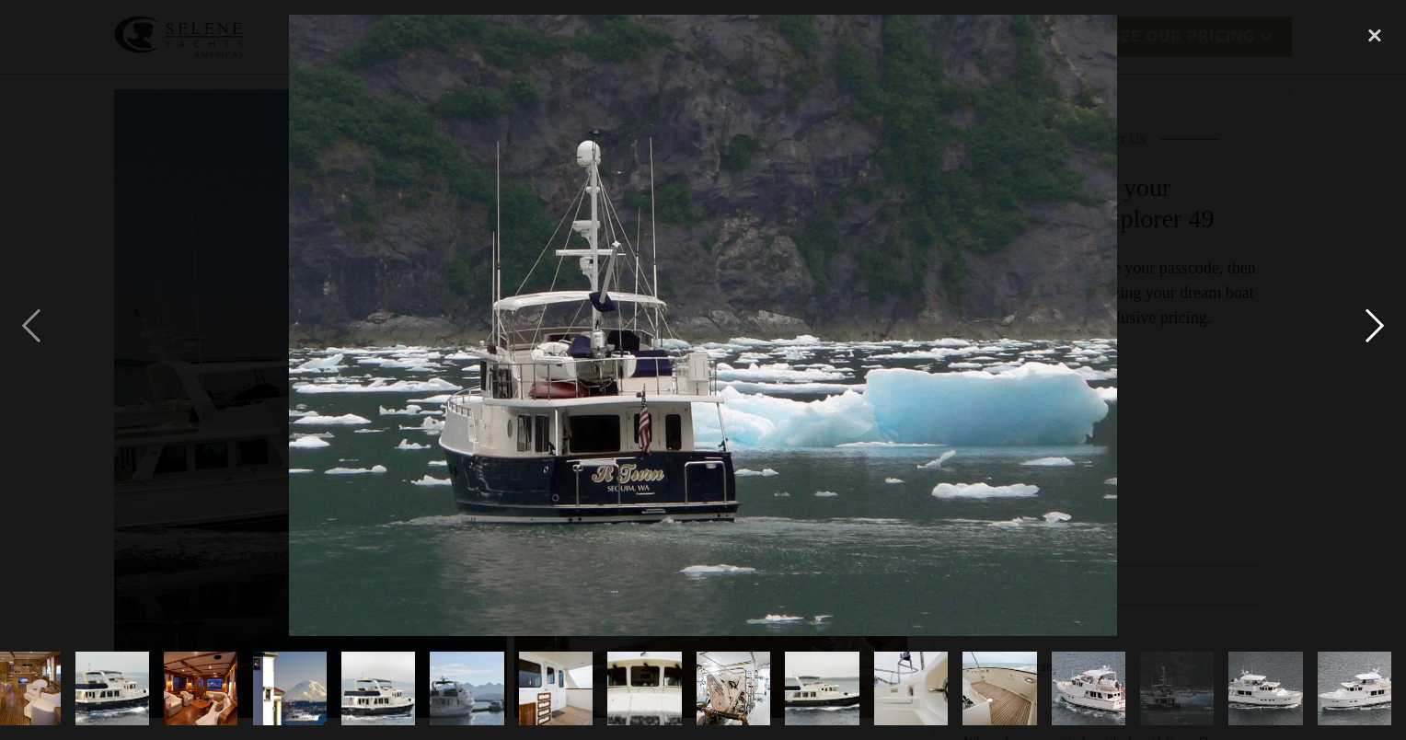
click at [1375, 328] on div "next image" at bounding box center [1375, 325] width 63 height 621
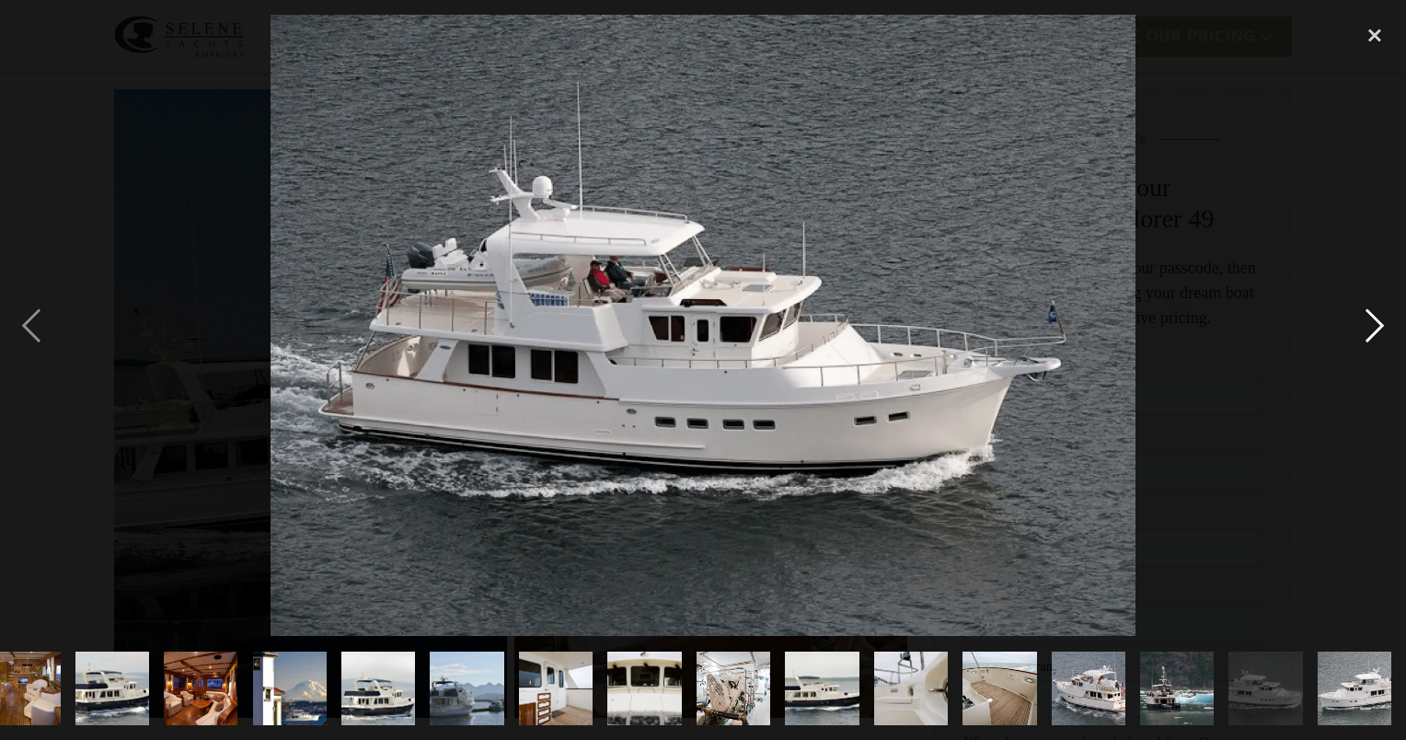
click at [1375, 328] on div "next image" at bounding box center [1375, 325] width 63 height 621
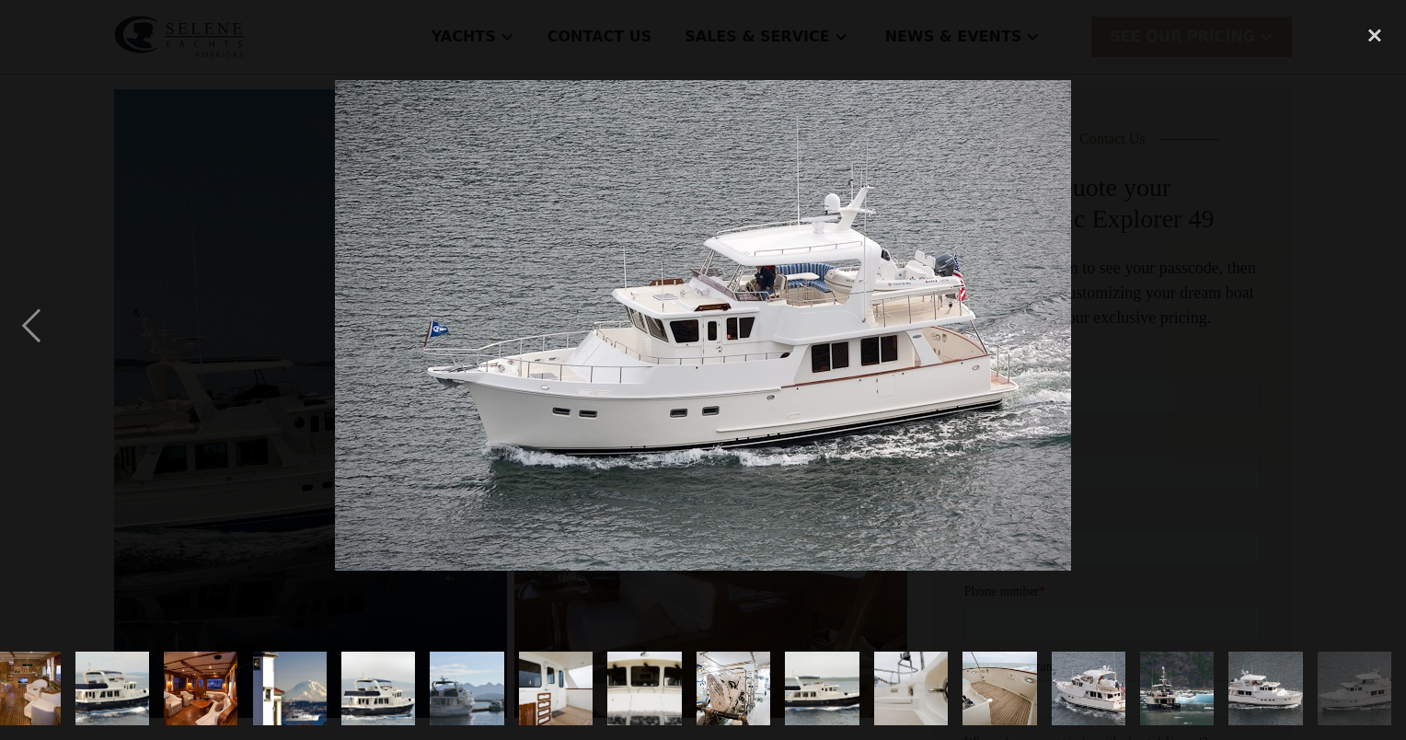
click at [1375, 328] on div "next image" at bounding box center [1375, 325] width 63 height 621
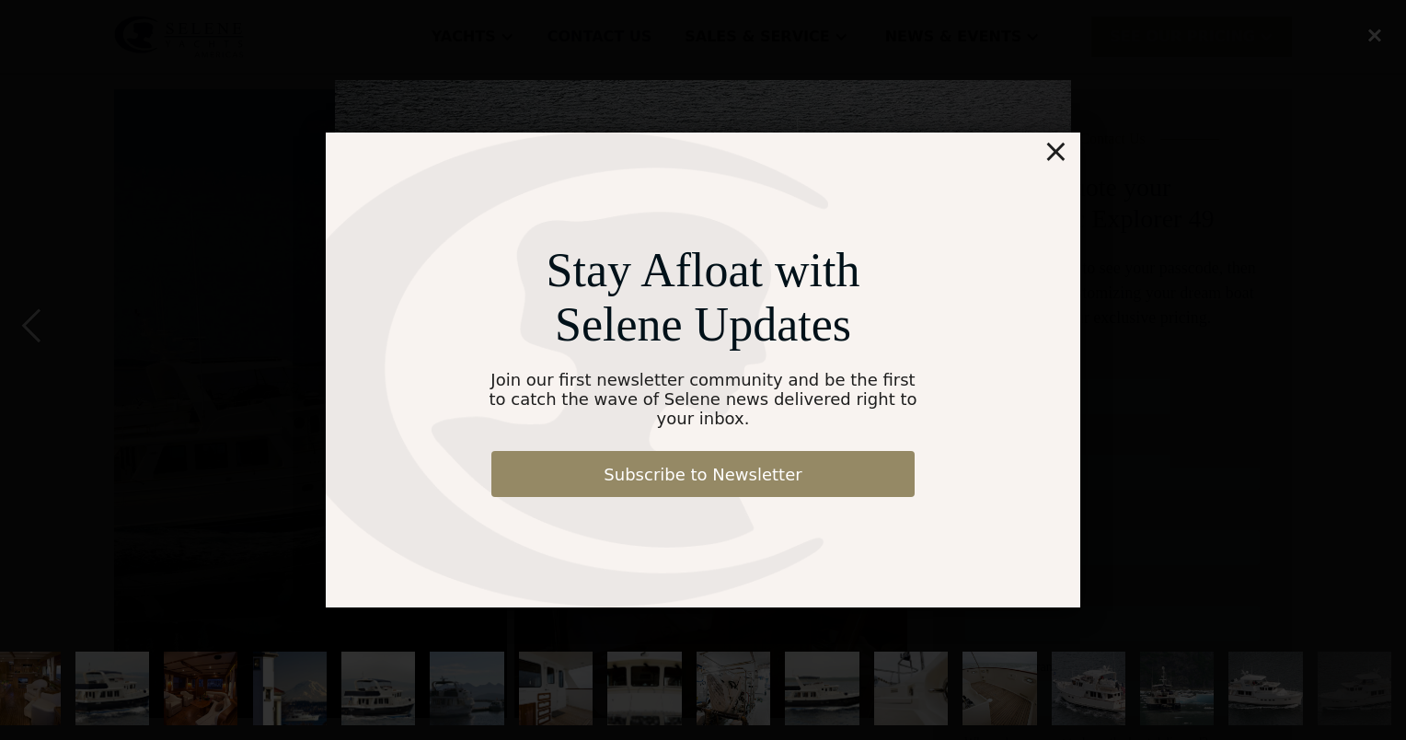
click at [1392, 13] on html "Yachts Ocean Explorer Ocean Explorer 60 Ocean Explorer 72 Ocean Explorer 78 Cla…" at bounding box center [703, 120] width 1406 height 740
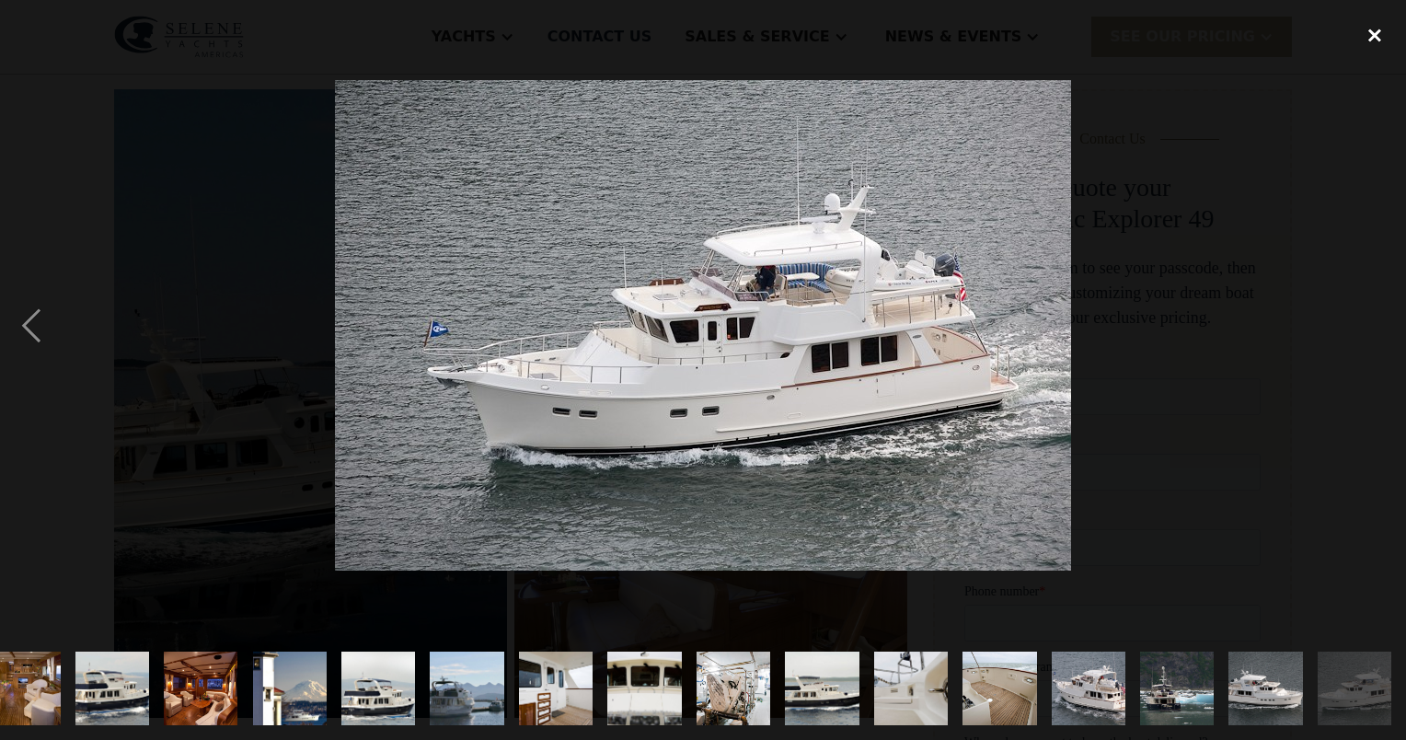
click at [1375, 33] on div "close lightbox" at bounding box center [1375, 35] width 63 height 40
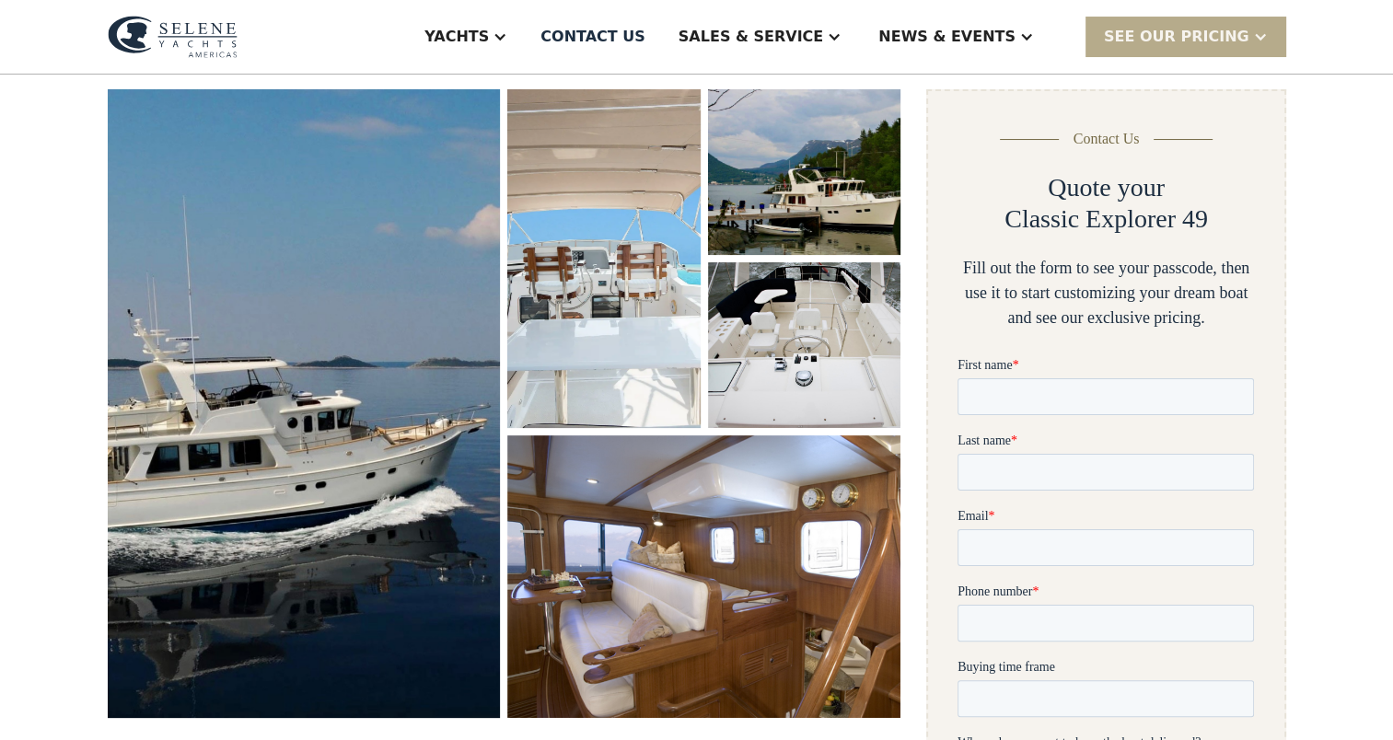
scroll to position [0, 0]
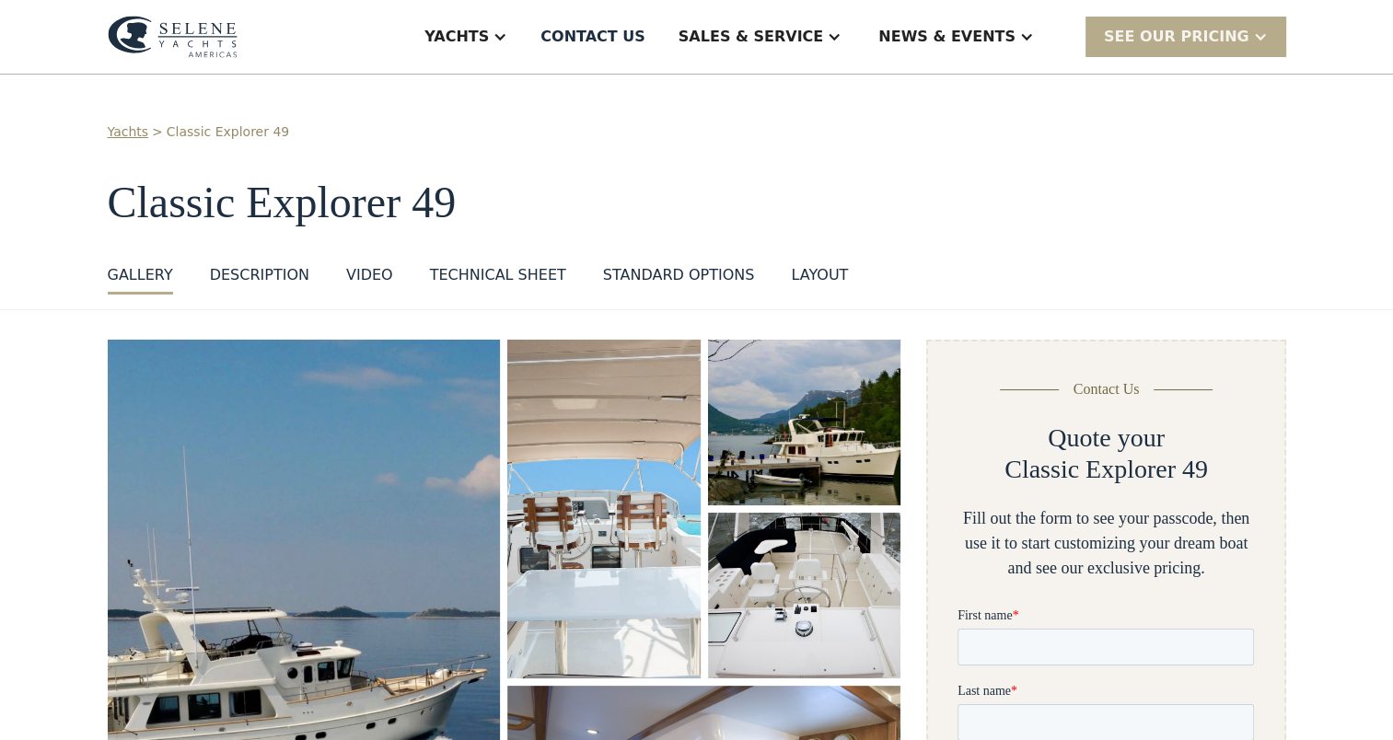
click at [791, 271] on div "layout" at bounding box center [819, 275] width 57 height 22
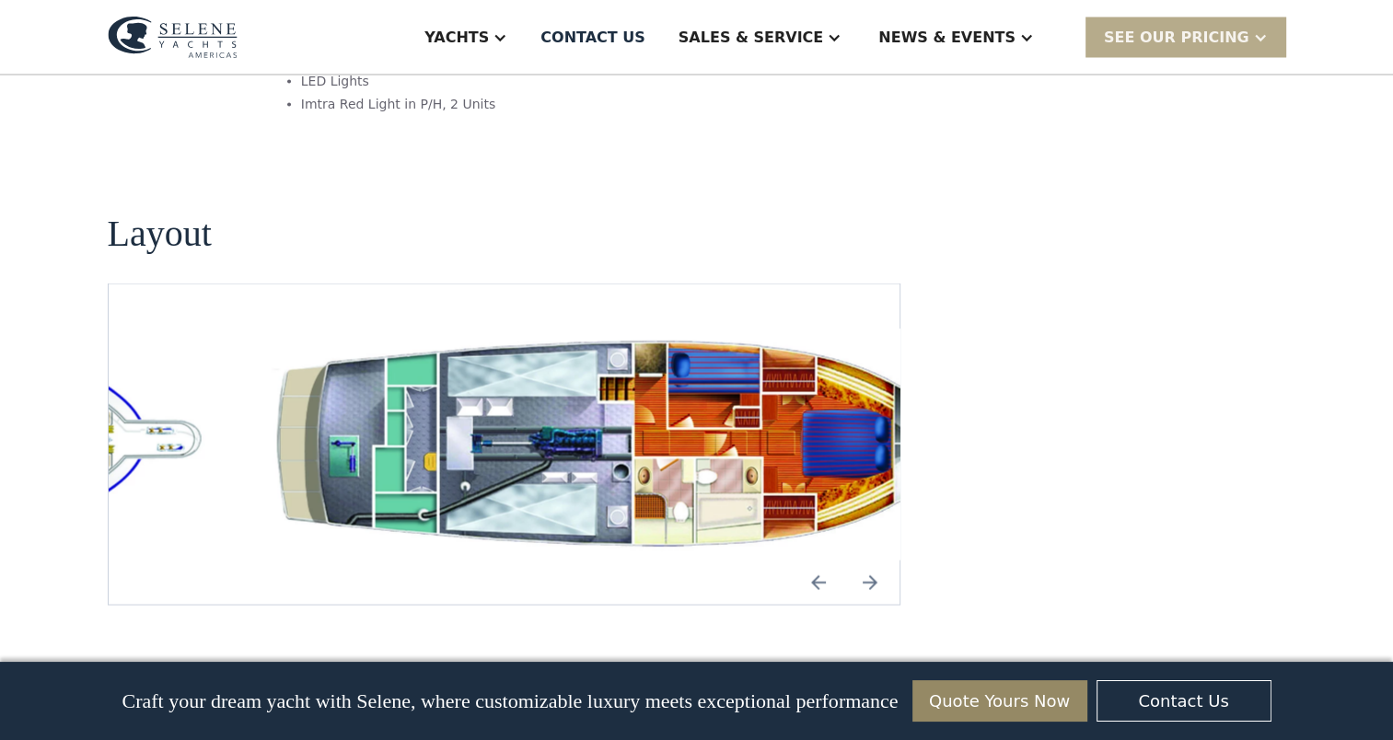
scroll to position [3454, 0]
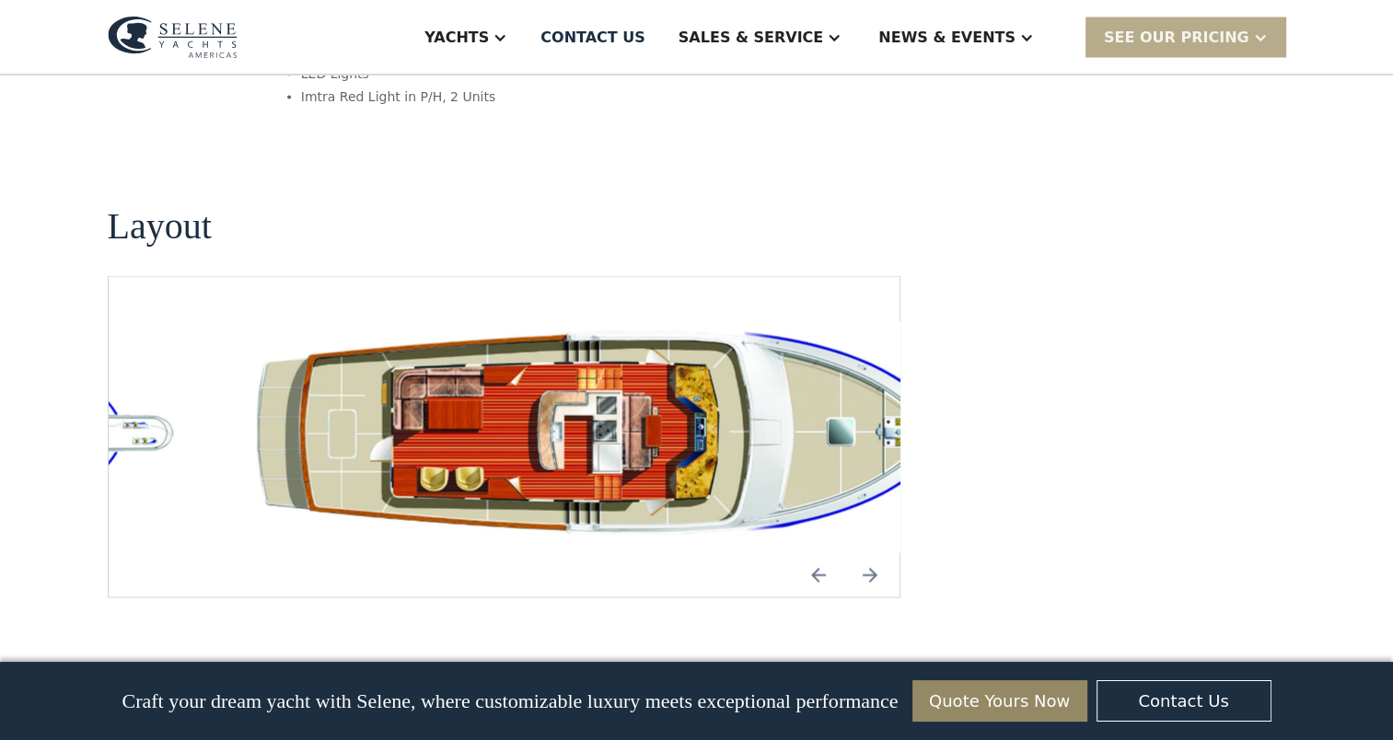
click at [870, 552] on img "Next slide" at bounding box center [870, 574] width 44 height 44
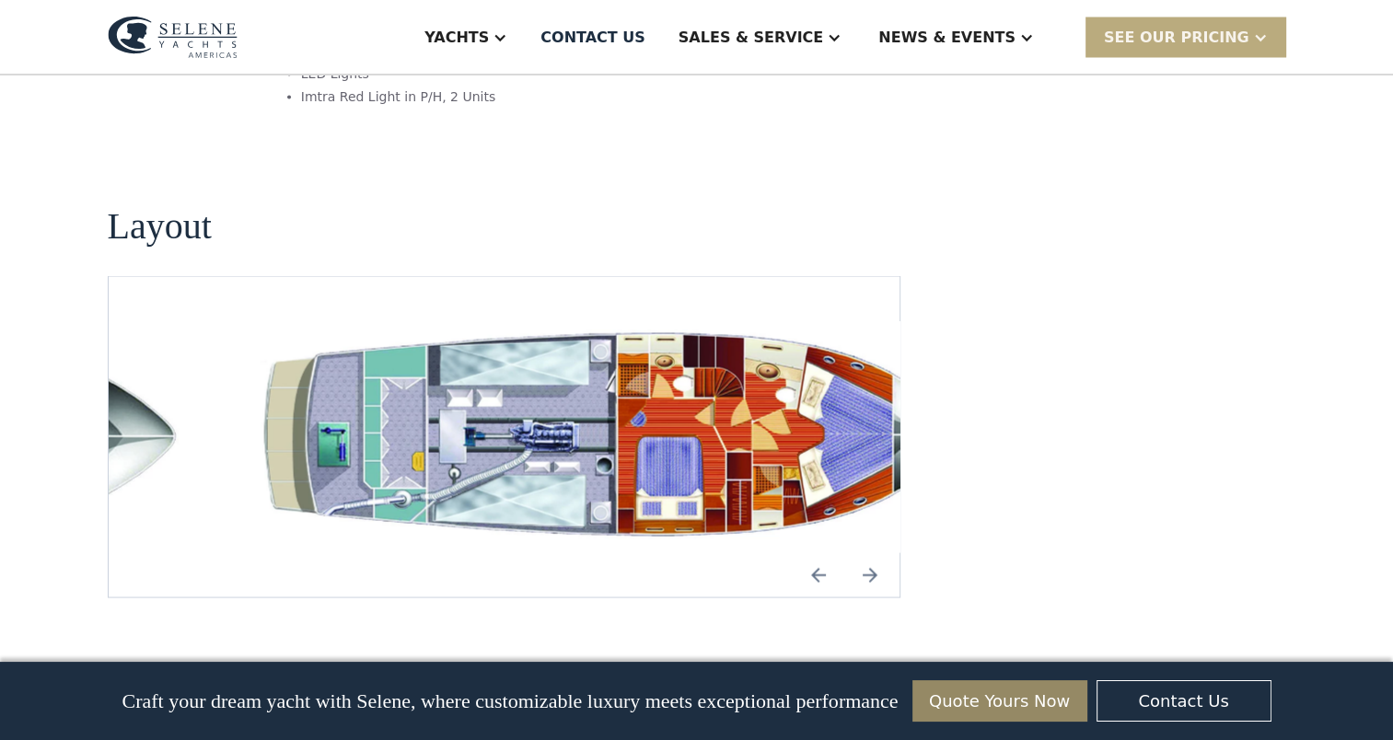
click at [1188, 37] on div "SEE Our Pricing" at bounding box center [1176, 37] width 145 height 22
